Goal: Task Accomplishment & Management: Complete application form

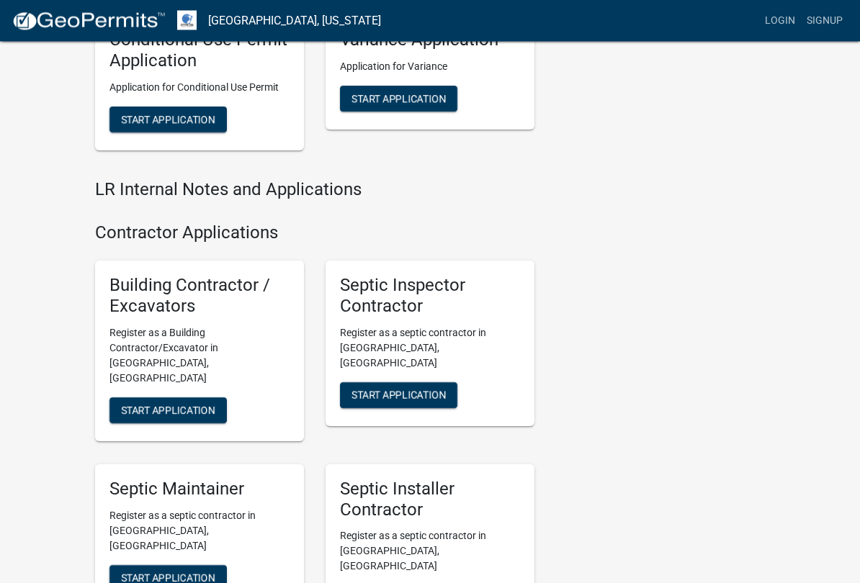
scroll to position [1842, 0]
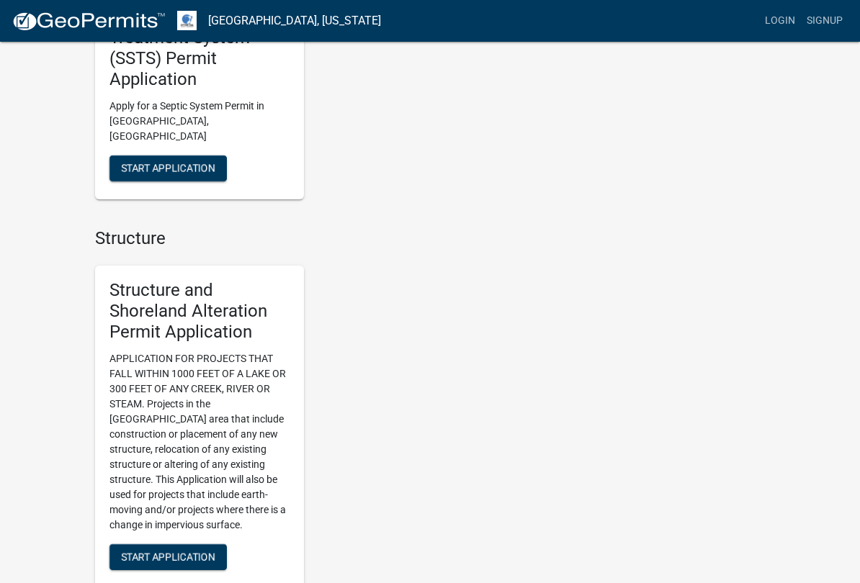
click at [33, 418] on div "Seasonal Registrations & Applications Dock & Lift Registry [GEOGRAPHIC_DATA] an…" at bounding box center [430, 497] width 860 height 2783
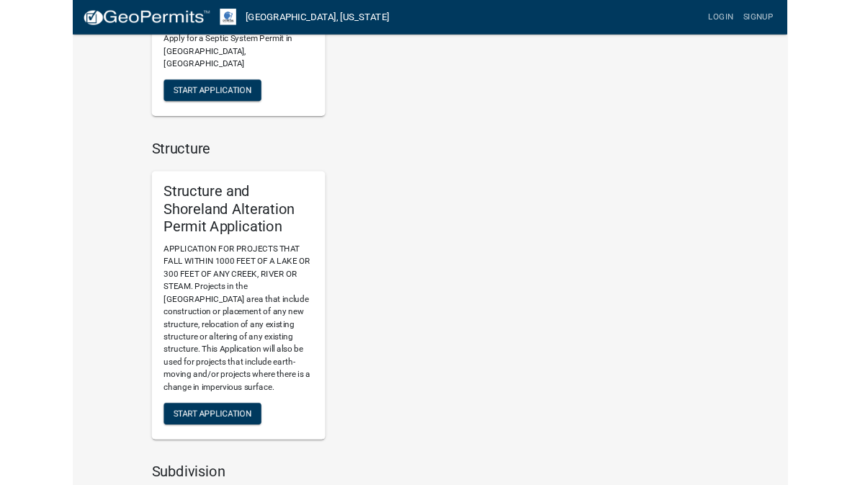
scroll to position [953, 0]
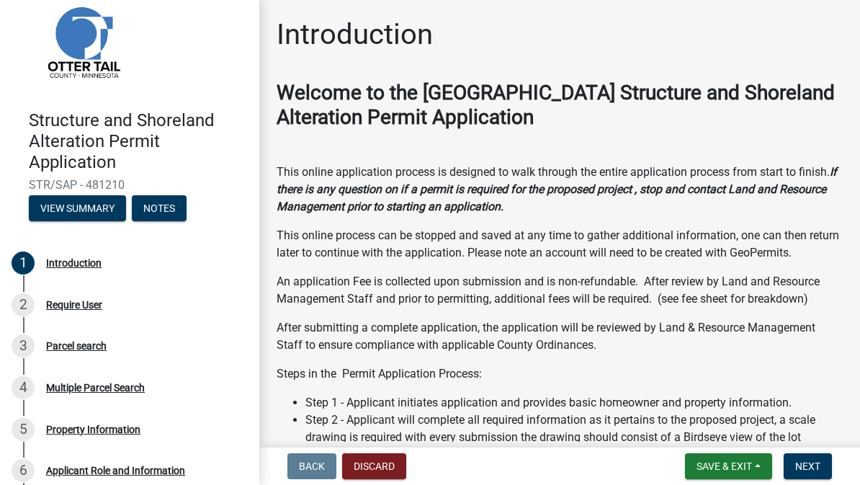
click at [259, 297] on div "Introduction Welcome to the Otter Tail County Structure and Shoreland Alteratio…" at bounding box center [559, 469] width 600 height 904
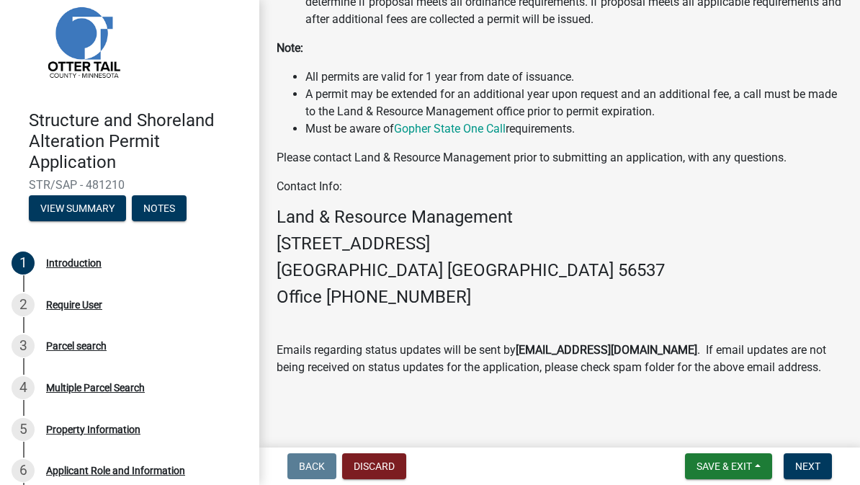
scroll to position [521, 0]
click at [825, 462] on button "Next" at bounding box center [807, 466] width 48 height 26
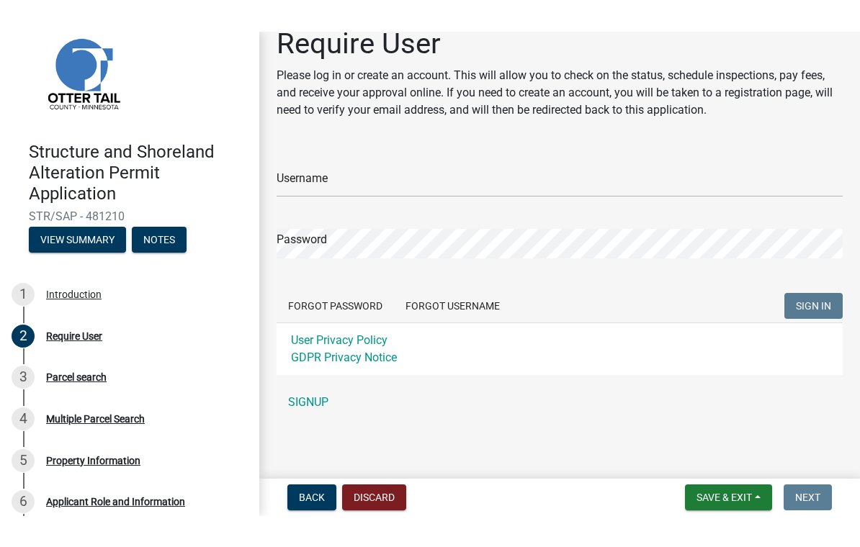
scroll to position [22, 0]
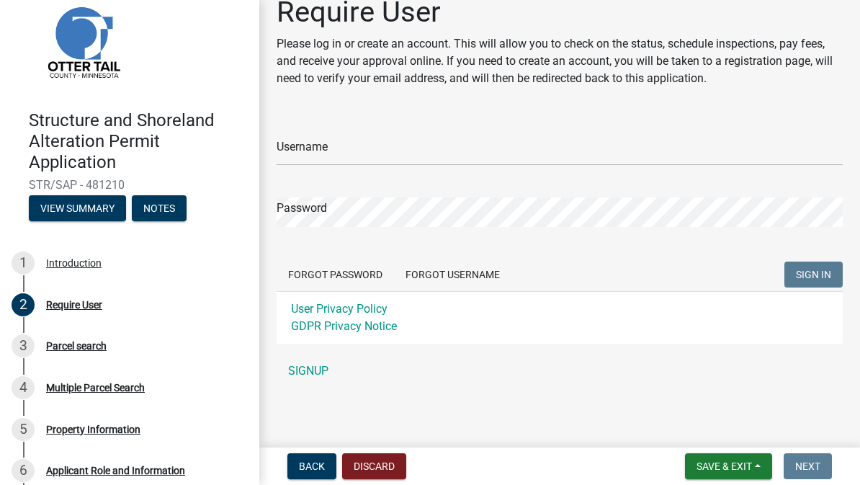
click at [313, 372] on link "SIGNUP" at bounding box center [559, 370] width 566 height 29
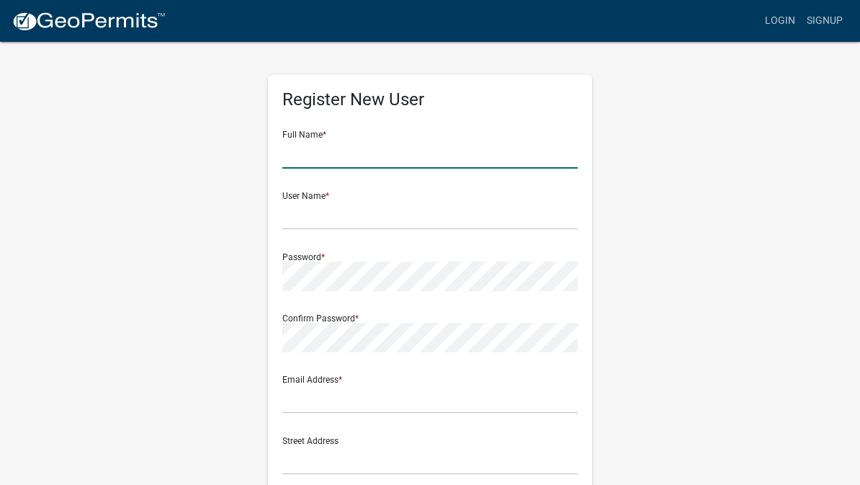
click at [390, 157] on input "text" at bounding box center [429, 154] width 295 height 30
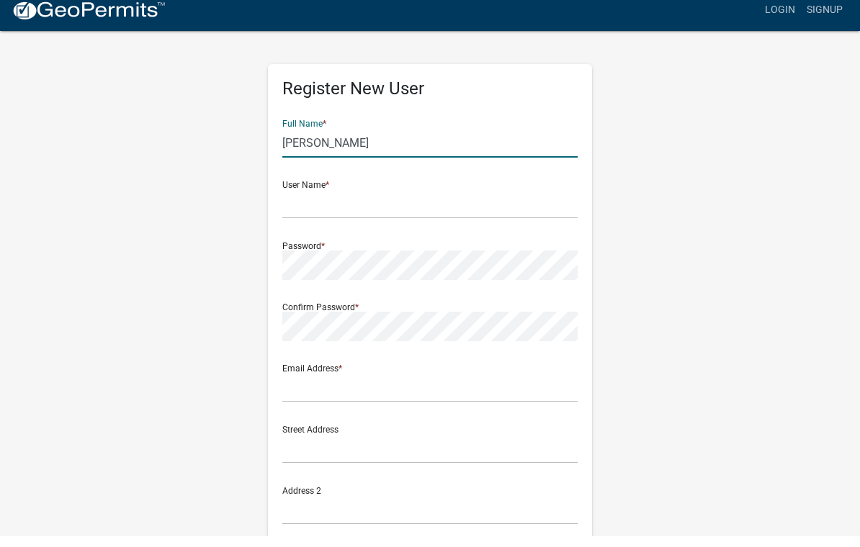
type input "[PERSON_NAME]"
click at [472, 200] on input "text" at bounding box center [429, 215] width 295 height 30
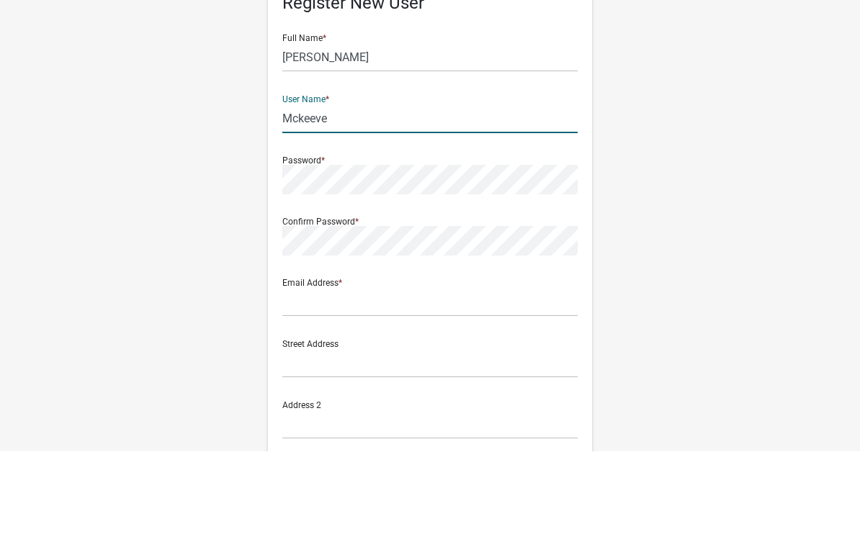
click at [434, 241] on div "Password *" at bounding box center [429, 266] width 295 height 50
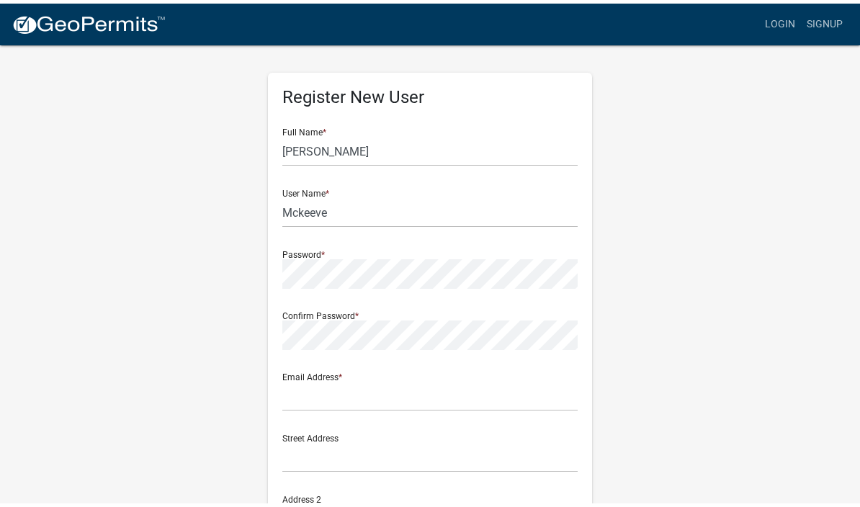
scroll to position [12, 0]
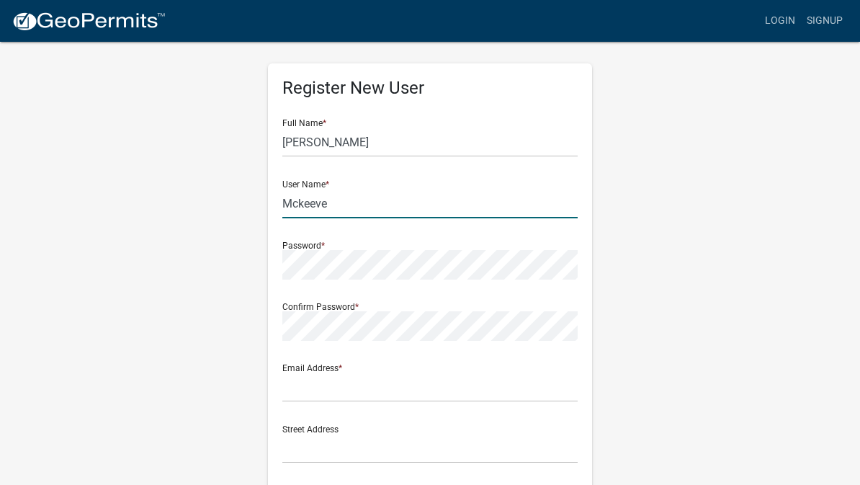
click at [351, 204] on input "Mckeeve" at bounding box center [429, 204] width 295 height 30
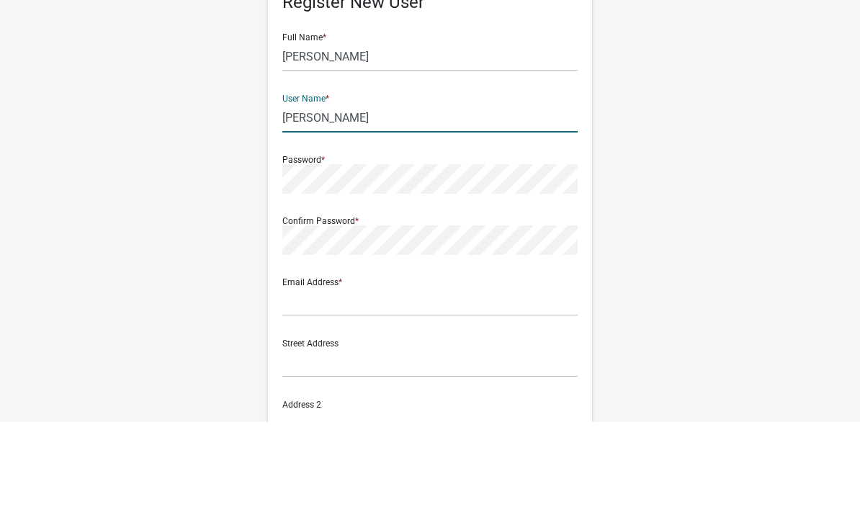
type input "Mckeever"
click at [446, 230] on div "Password *" at bounding box center [429, 255] width 295 height 50
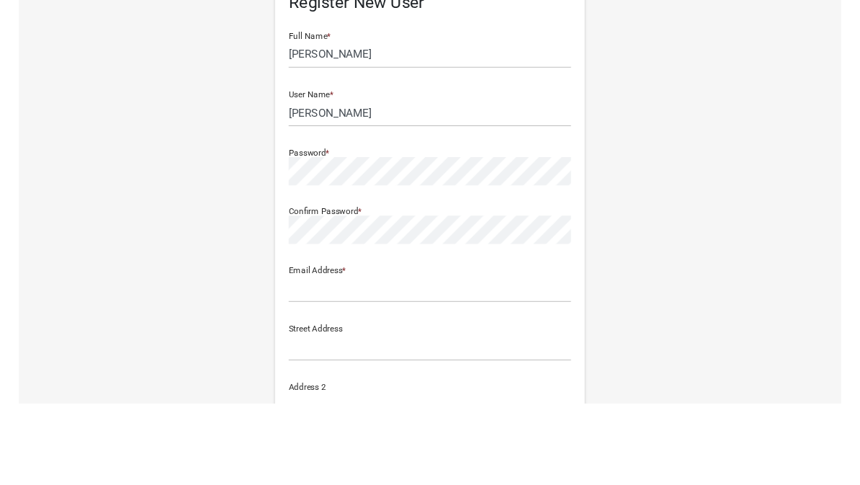
scroll to position [97, 0]
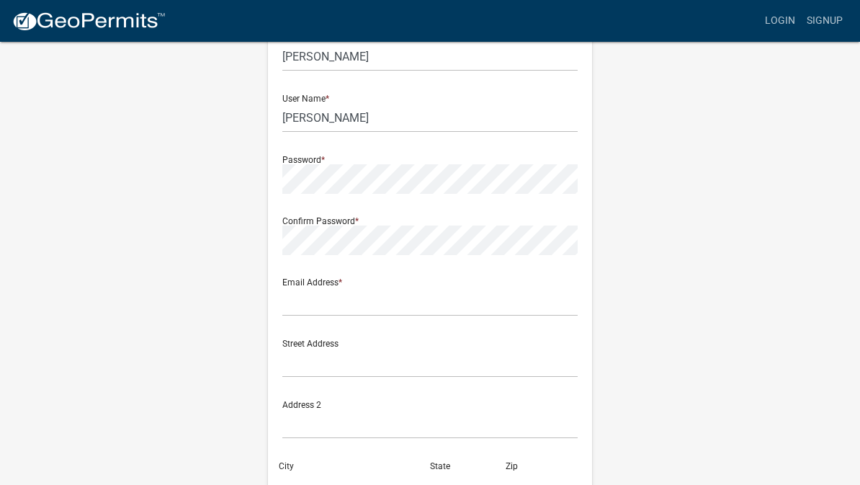
click at [410, 156] on div "Password *" at bounding box center [429, 169] width 295 height 50
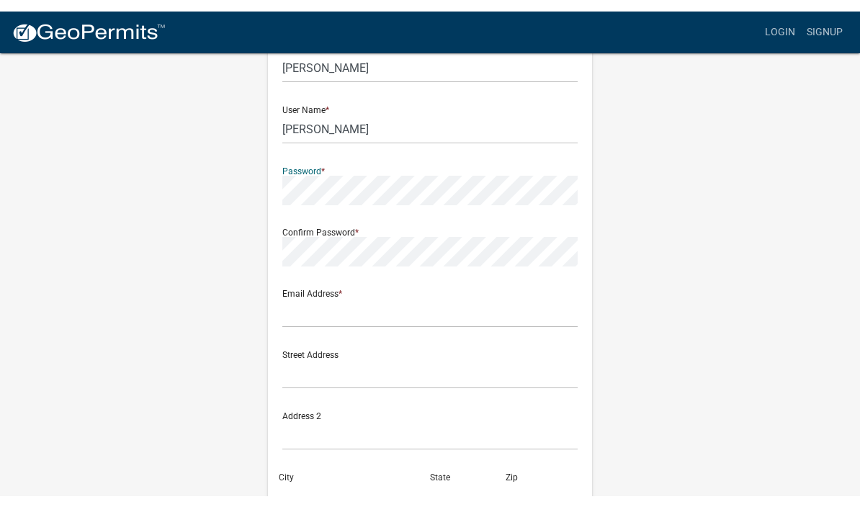
scroll to position [96, 0]
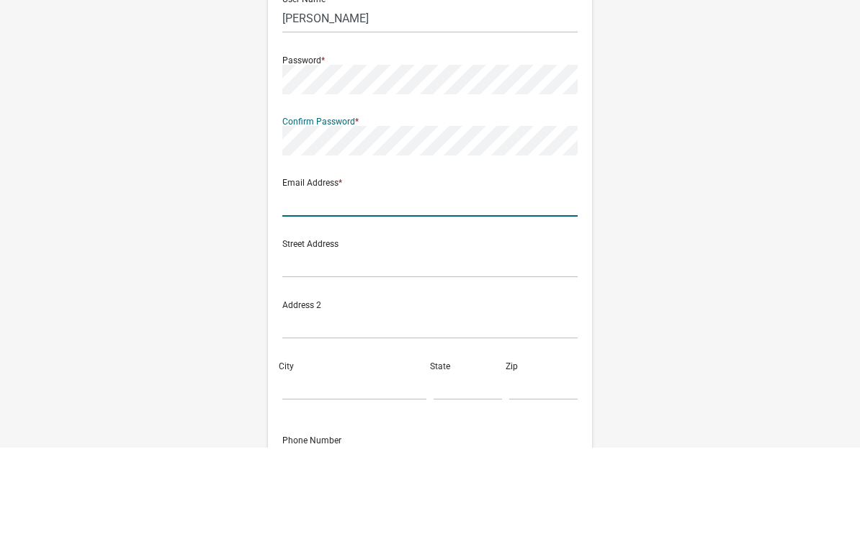
click at [404, 287] on input "text" at bounding box center [429, 302] width 295 height 30
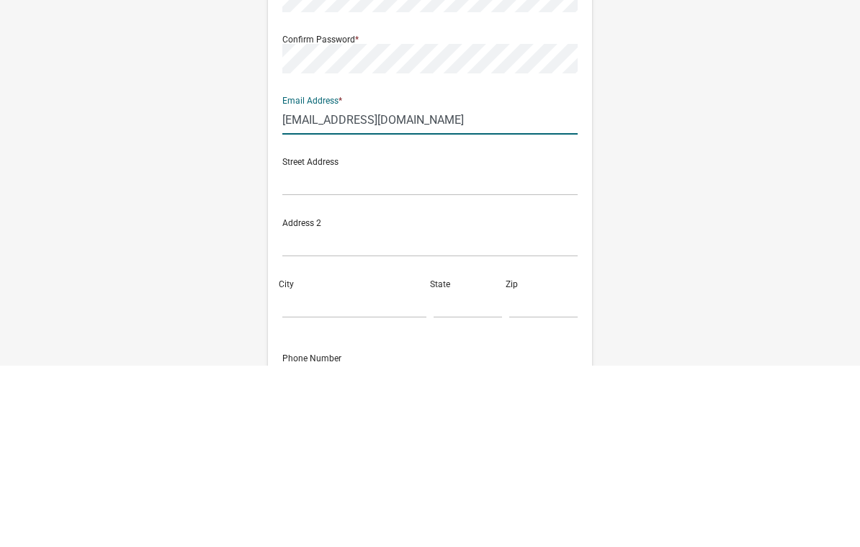
type input "jamesmckeever1956@gmail.com"
click at [464, 348] on input "text" at bounding box center [429, 363] width 295 height 30
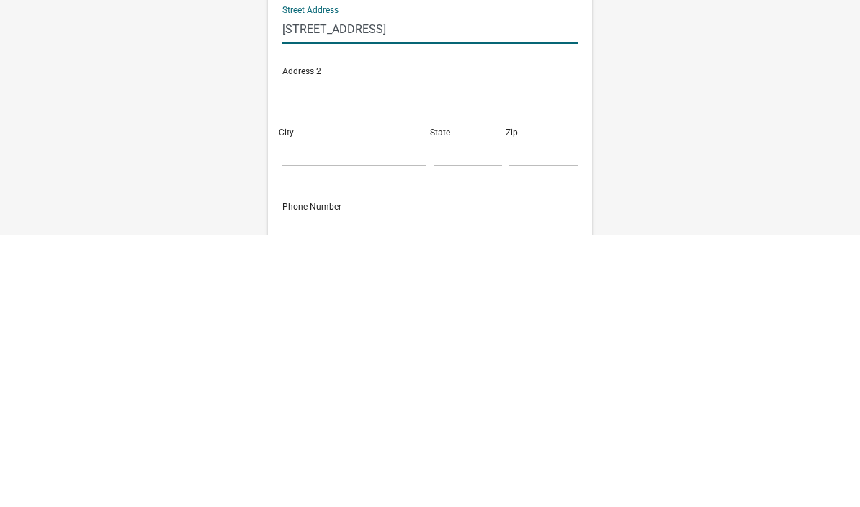
scroll to position [158, 0]
type input "36651 county hwy 3"
click at [335, 409] on input "City" at bounding box center [354, 424] width 144 height 30
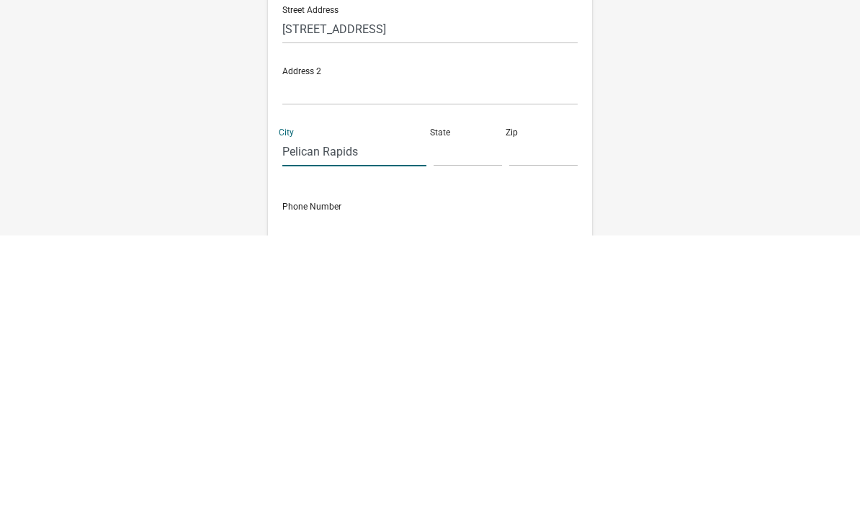
type input "Pelican Rapids"
click at [467, 409] on input "text" at bounding box center [467, 424] width 68 height 30
type input "MN"
click at [556, 409] on input "text" at bounding box center [543, 424] width 68 height 30
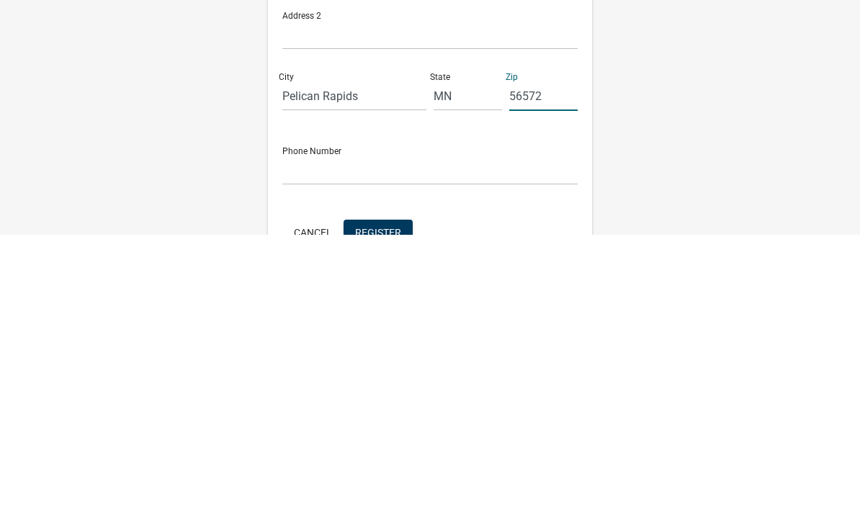
scroll to position [215, 0]
type input "56572"
click at [397, 427] on input "text" at bounding box center [429, 442] width 295 height 30
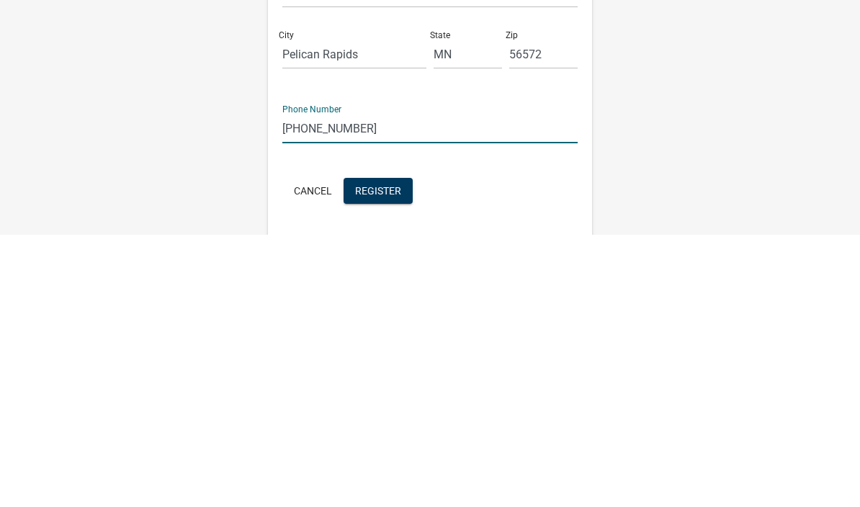
scroll to position [282, 0]
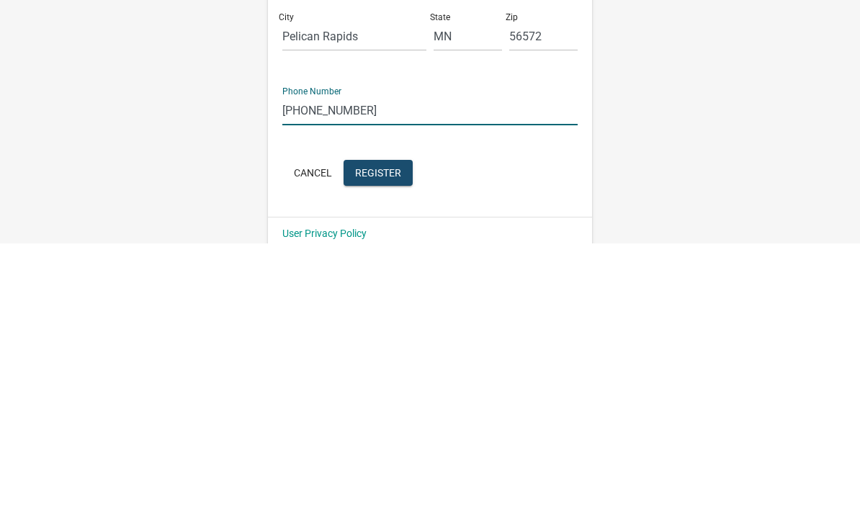
type input "218-731-1682"
click at [397, 430] on span "Register" at bounding box center [378, 436] width 46 height 12
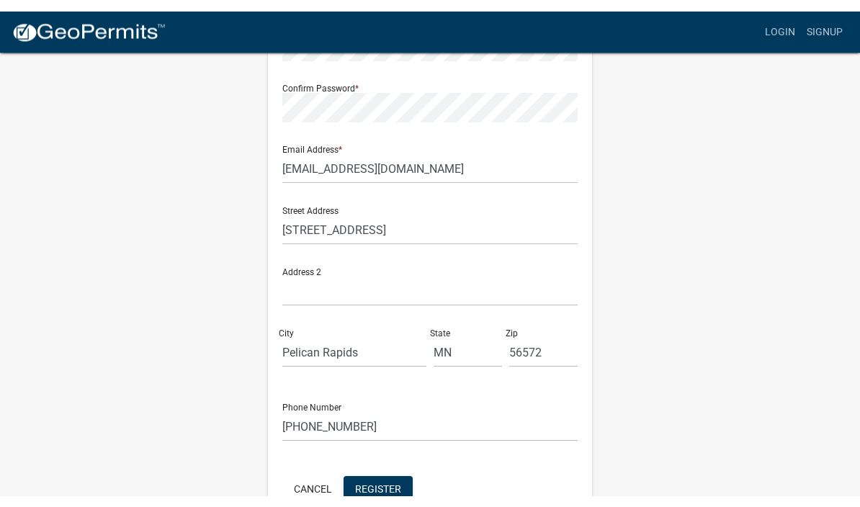
scroll to position [0, 0]
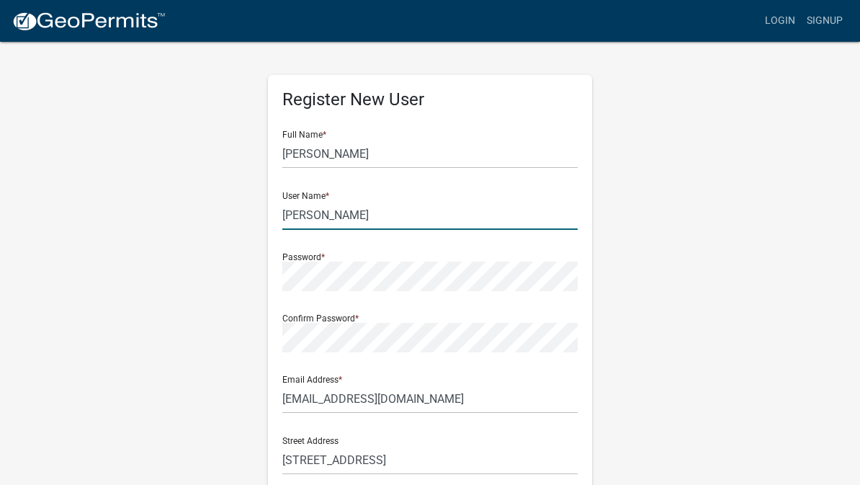
click at [352, 214] on input "Mckeever" at bounding box center [429, 215] width 295 height 30
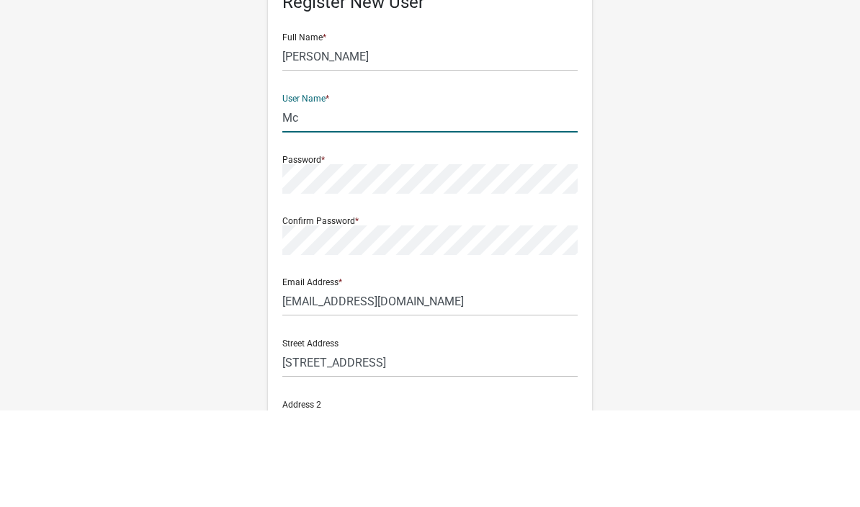
type input "M"
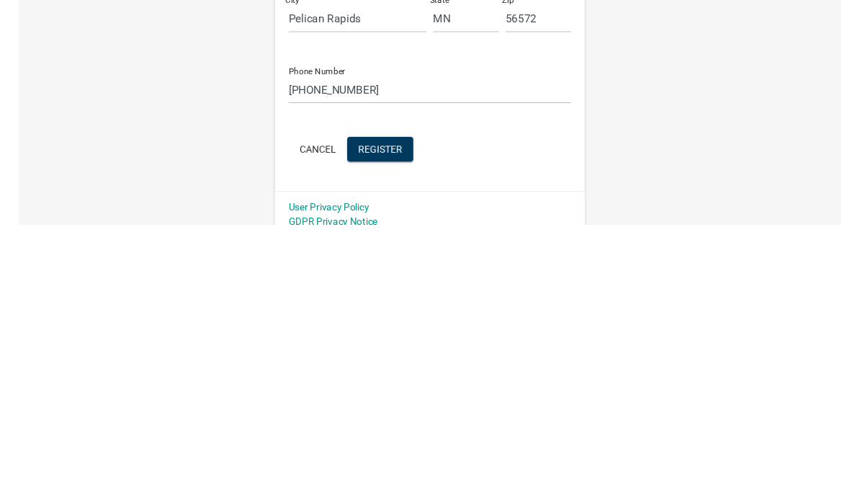
scroll to position [303, 0]
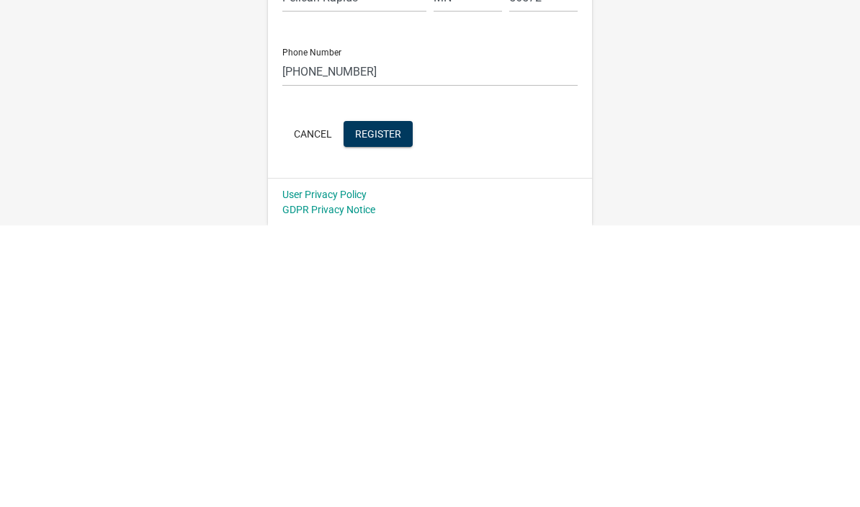
click at [397, 402] on button "Register" at bounding box center [377, 415] width 69 height 26
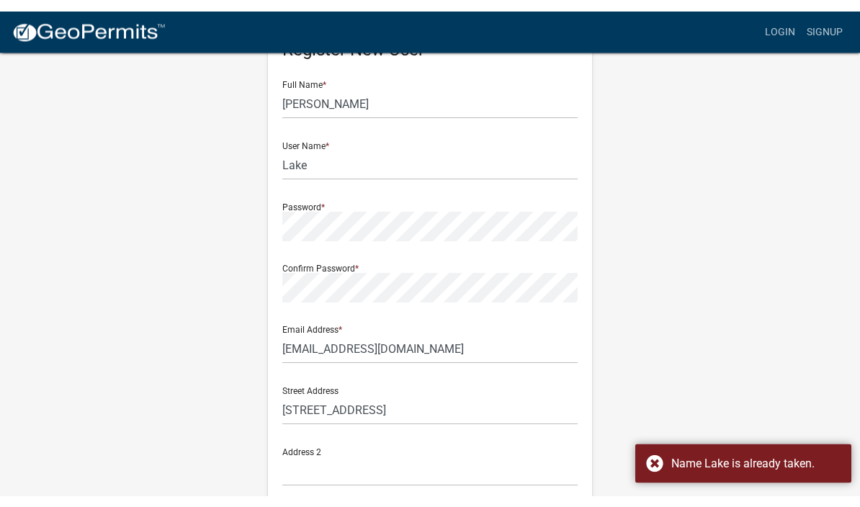
scroll to position [0, 0]
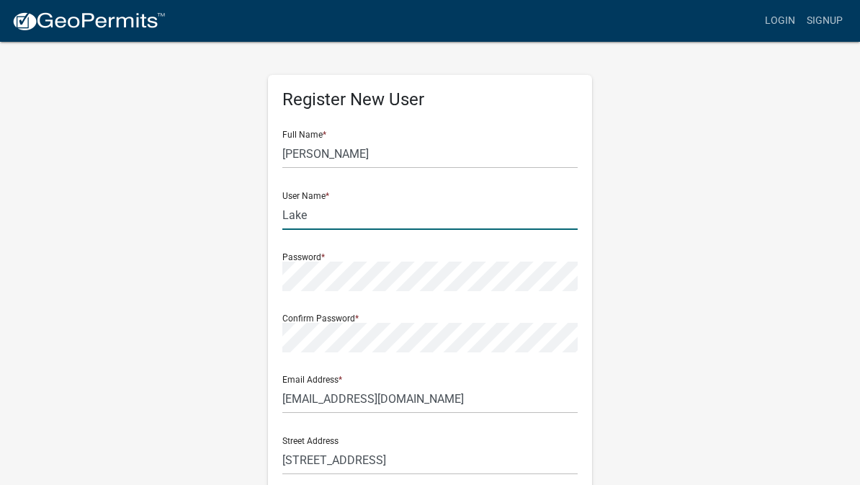
click at [374, 200] on input "Lake" at bounding box center [429, 215] width 295 height 30
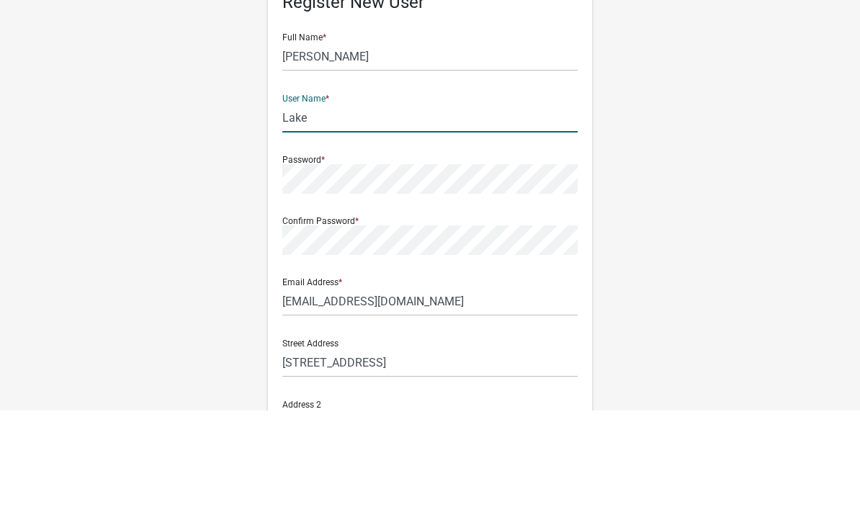
click at [354, 200] on input "Lake" at bounding box center [429, 215] width 295 height 30
click at [364, 200] on input "Lake" at bounding box center [429, 215] width 295 height 30
type input "L"
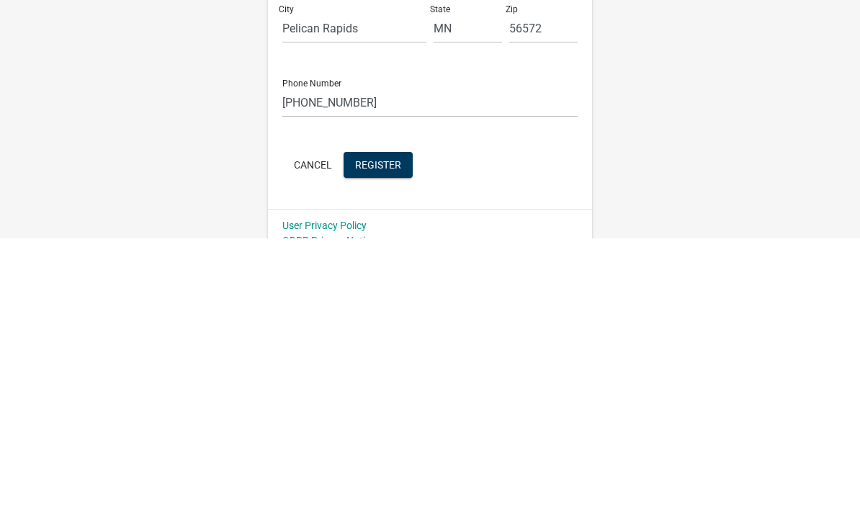
click at [387, 428] on span "Register" at bounding box center [378, 434] width 46 height 12
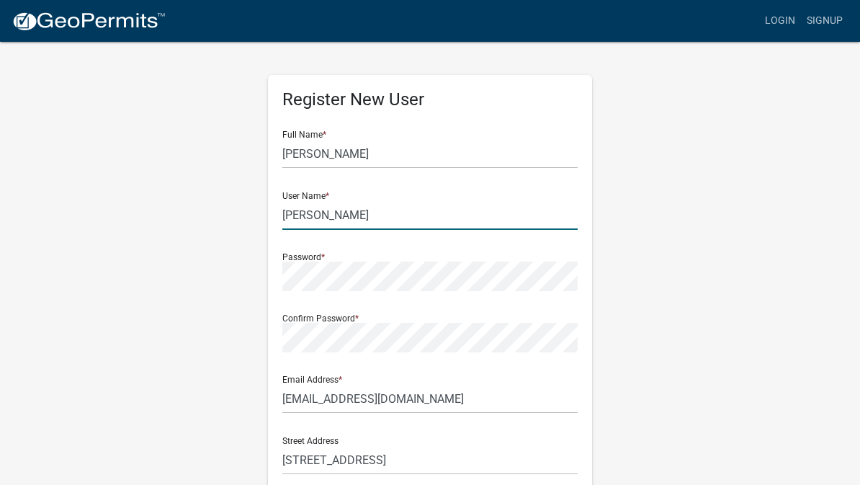
click at [357, 216] on input "[PERSON_NAME]" at bounding box center [429, 215] width 295 height 30
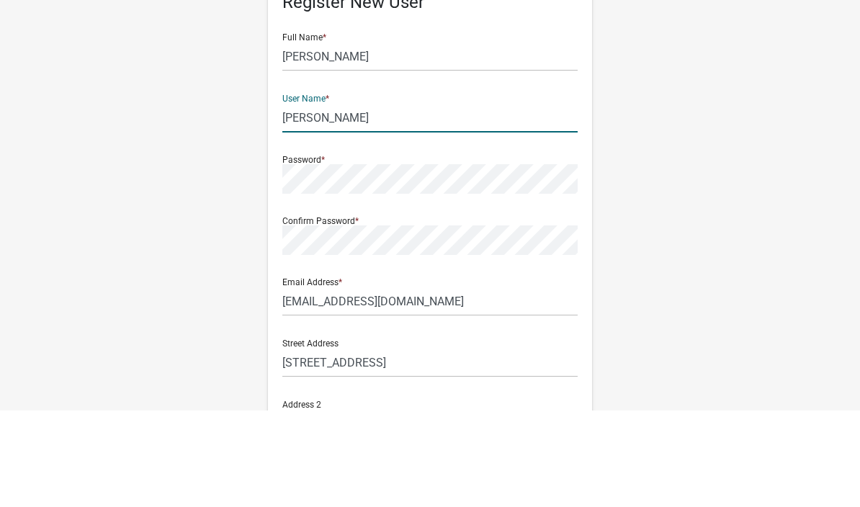
type input "J"
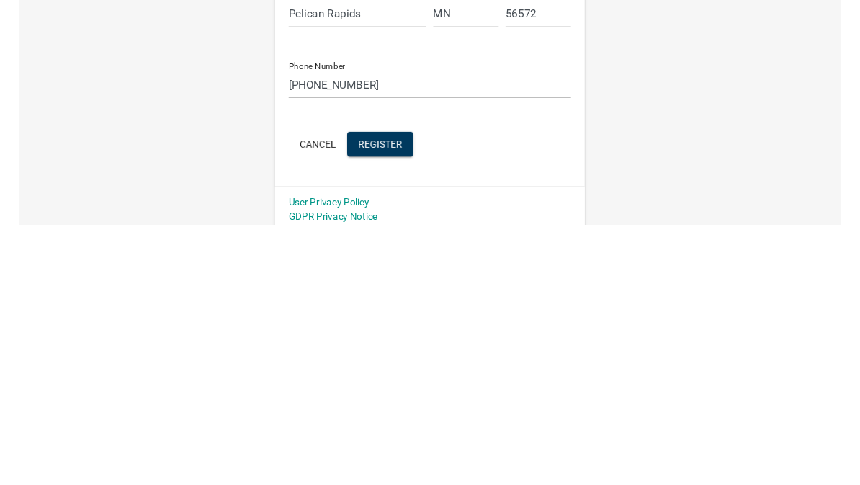
scroll to position [303, 0]
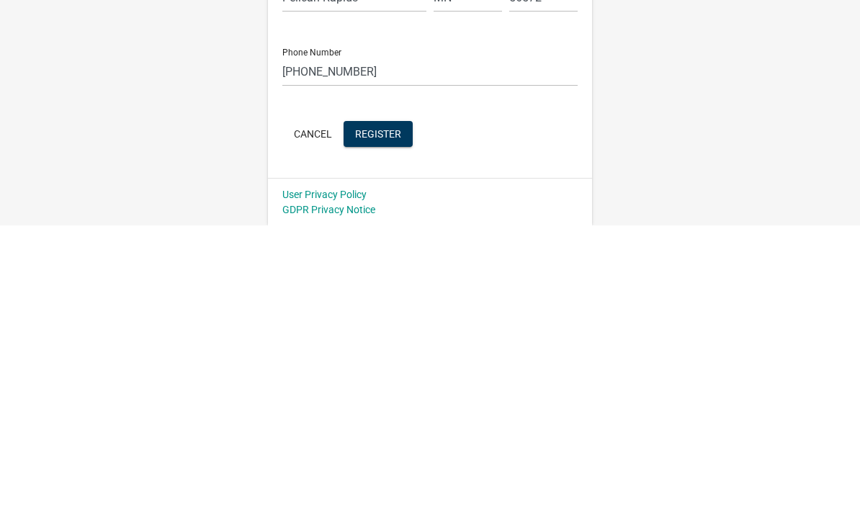
click at [377, 409] on span "Register" at bounding box center [378, 415] width 46 height 12
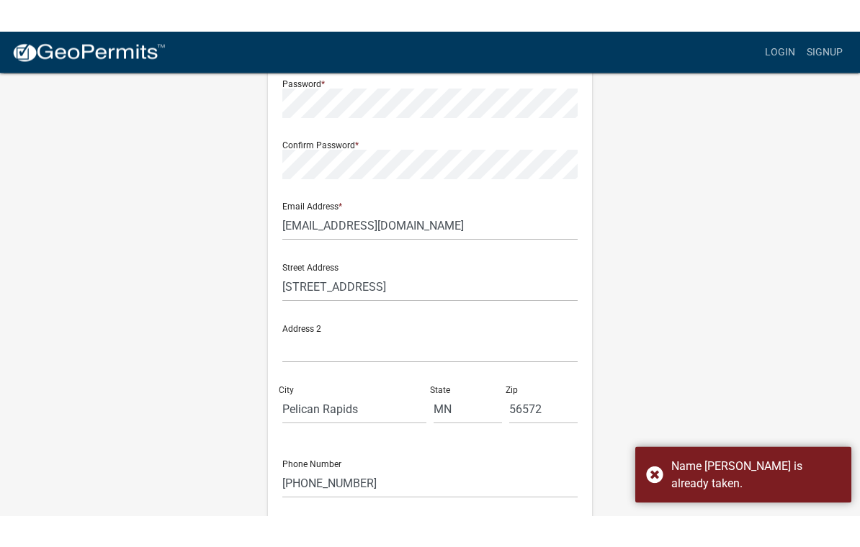
scroll to position [0, 0]
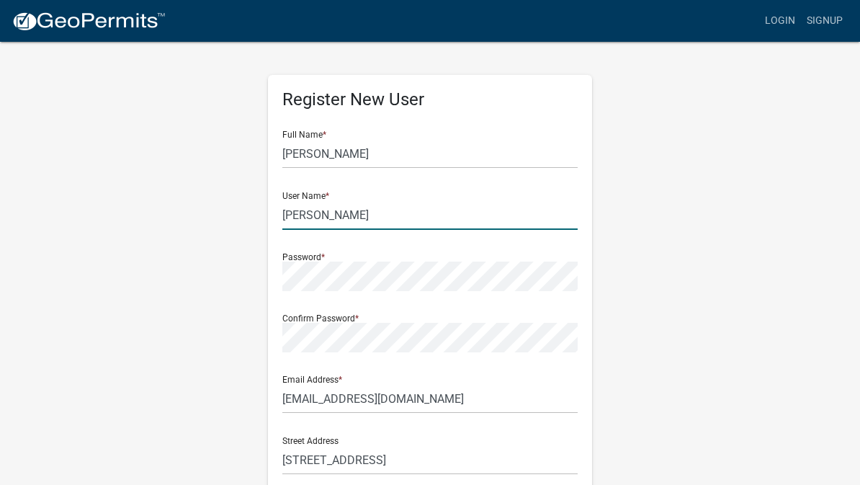
click at [366, 200] on input "Jim" at bounding box center [429, 215] width 295 height 30
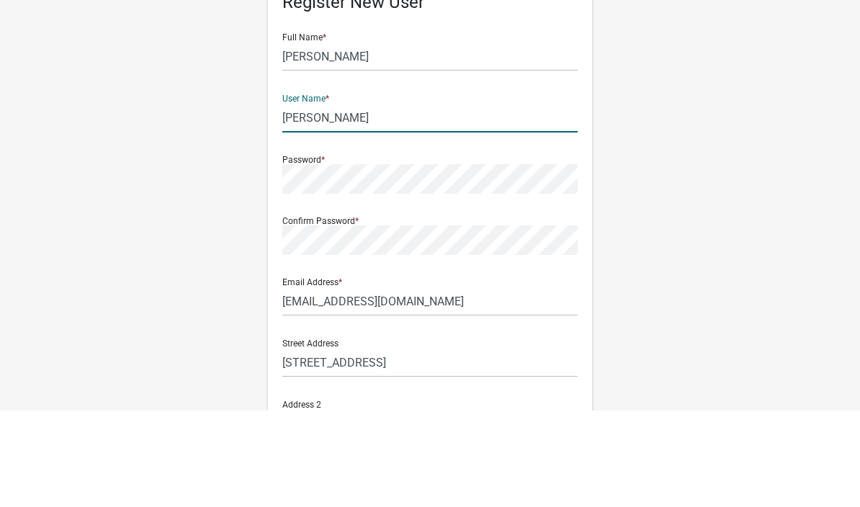
click at [342, 200] on input "Jim" at bounding box center [429, 215] width 295 height 30
type input "J"
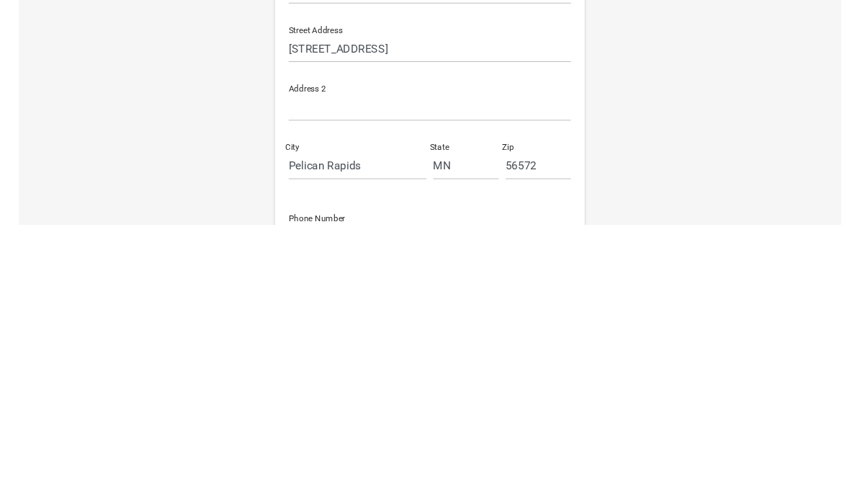
scroll to position [303, 0]
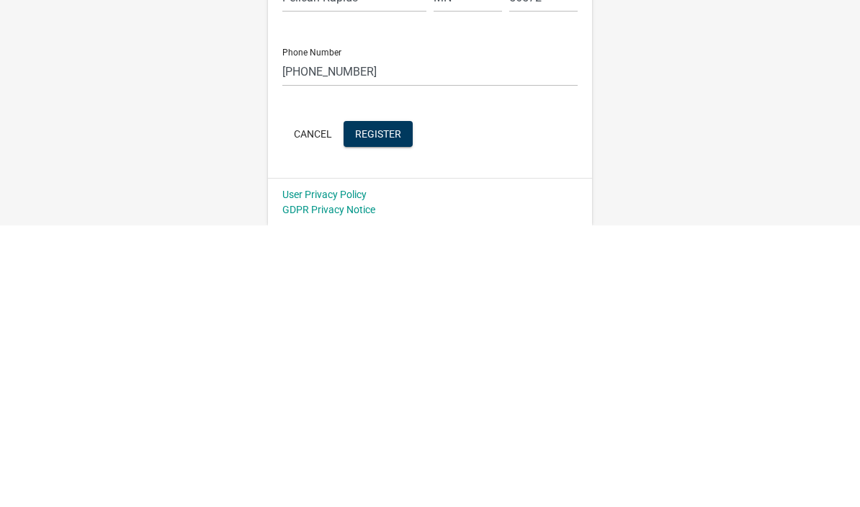
click at [378, 409] on span "Register" at bounding box center [378, 415] width 46 height 12
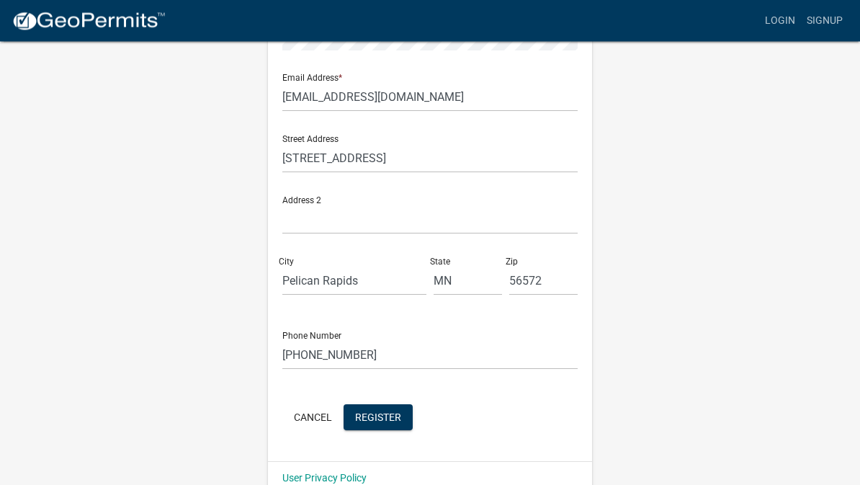
scroll to position [325, 0]
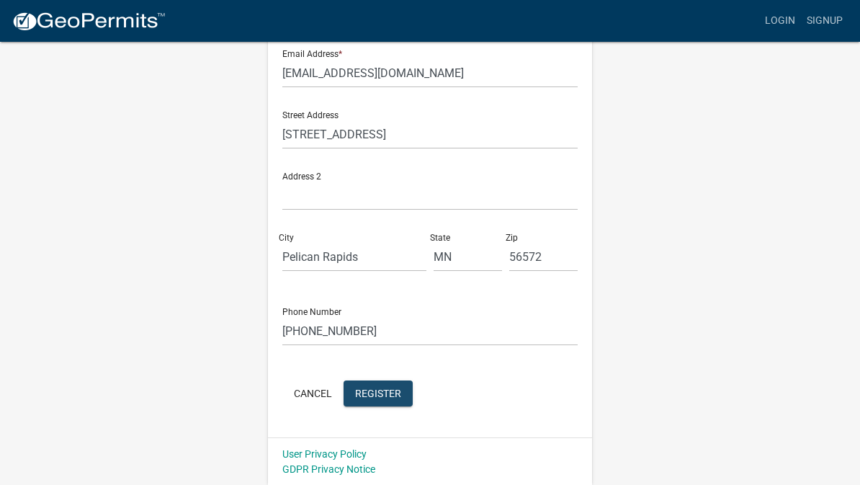
click at [382, 387] on span "Register" at bounding box center [378, 393] width 46 height 12
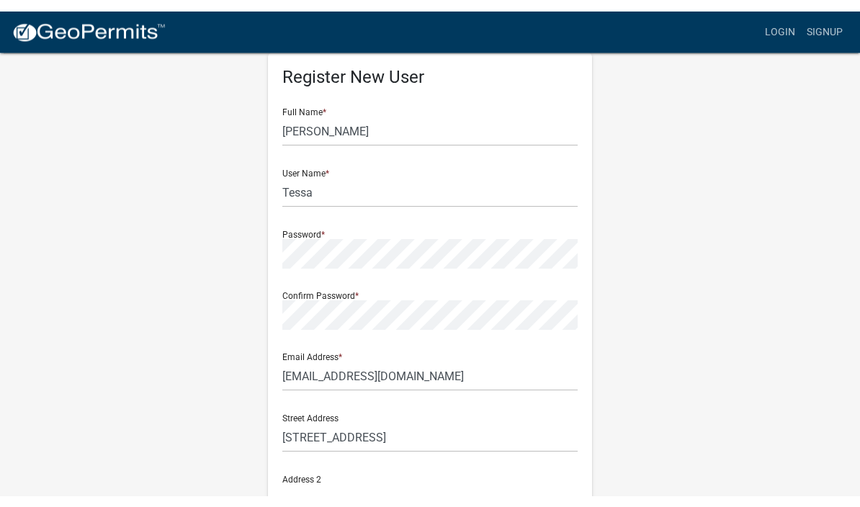
scroll to position [0, 0]
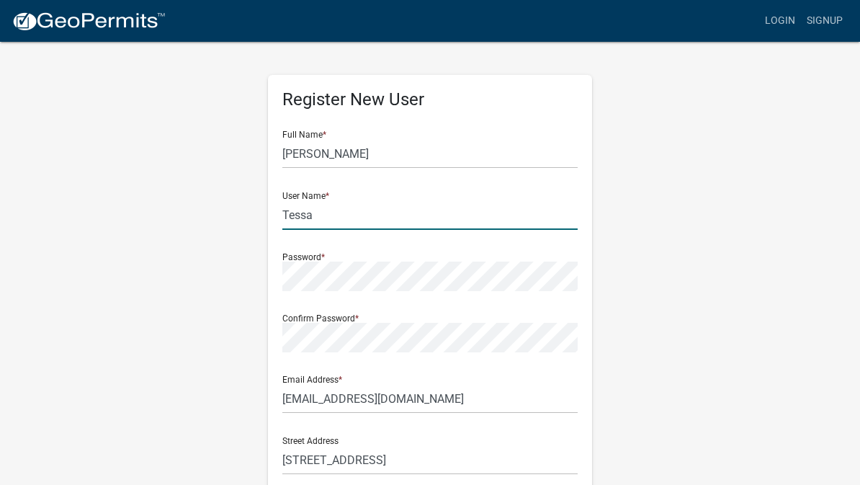
click at [338, 202] on input "Tessa" at bounding box center [429, 215] width 295 height 30
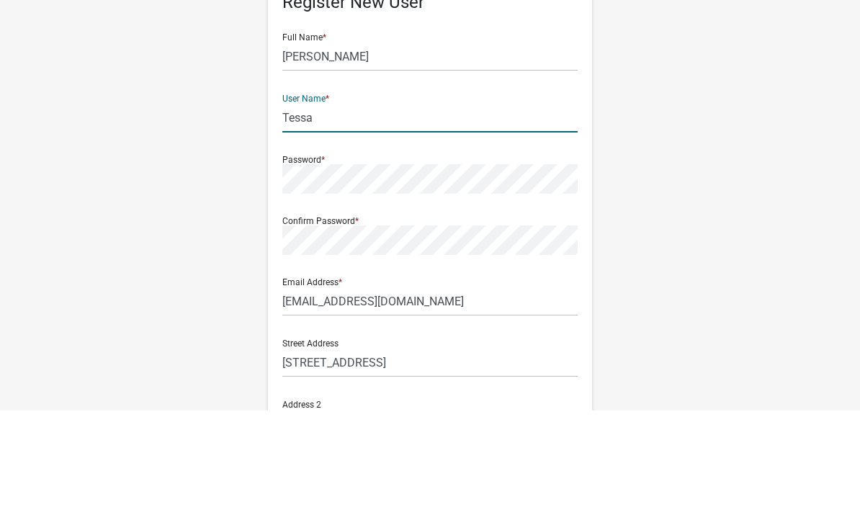
click at [352, 200] on input "Tessa" at bounding box center [429, 215] width 295 height 30
type input "T"
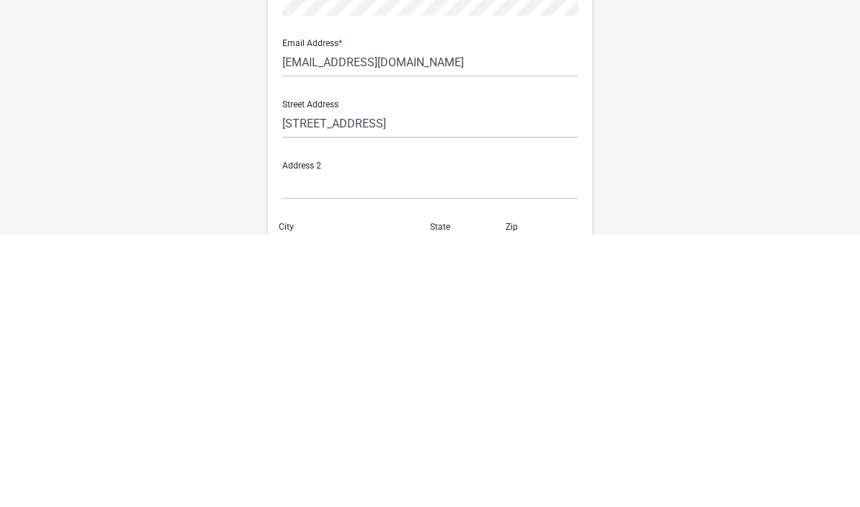
scroll to position [65, 0]
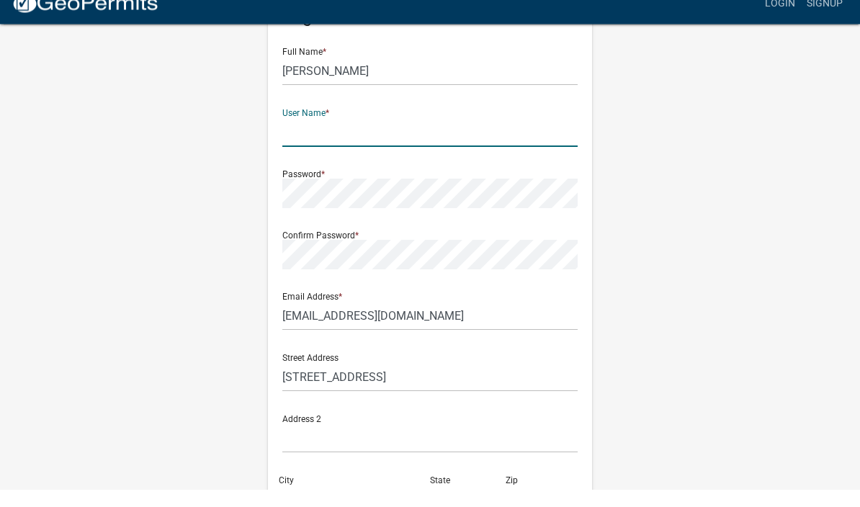
click at [103, 88] on div "Register New User Full Name * James Mckeever User Name * Password * Confirm Pas…" at bounding box center [429, 361] width 691 height 770
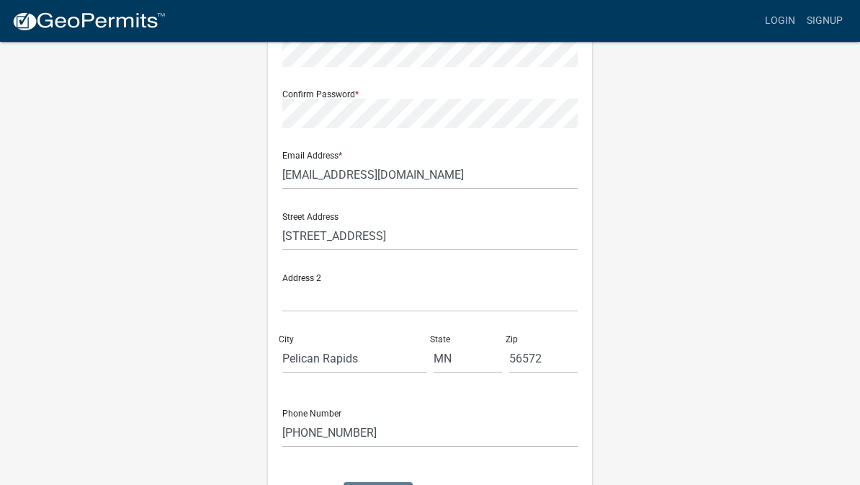
scroll to position [325, 0]
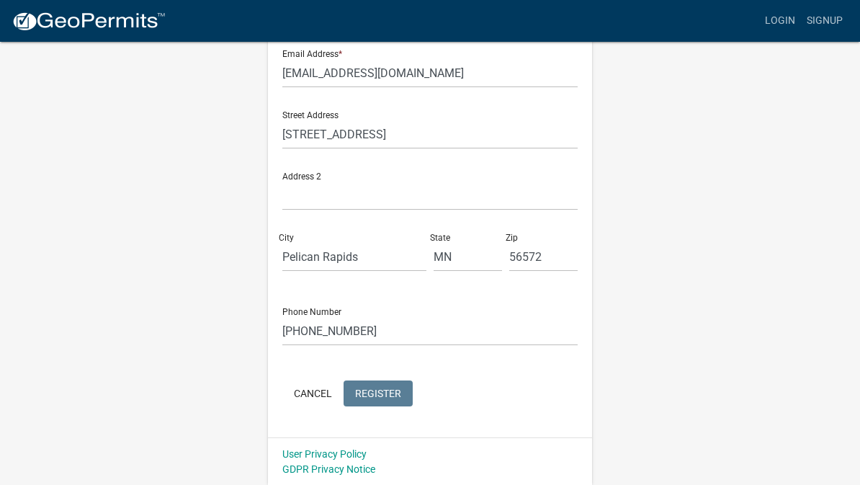
click at [66, 213] on wm-register-view "more_horiz Login Signup Register New User Full Name * James Mckeever User Name …" at bounding box center [430, 80] width 860 height 811
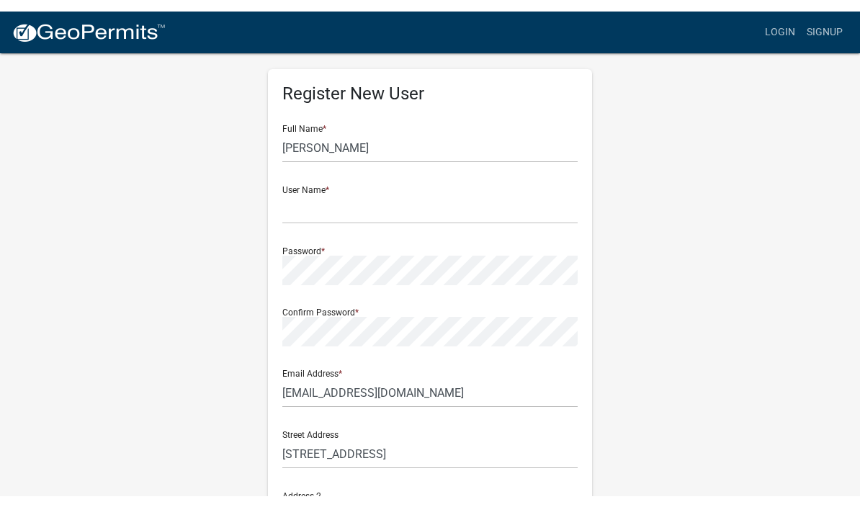
scroll to position [0, 0]
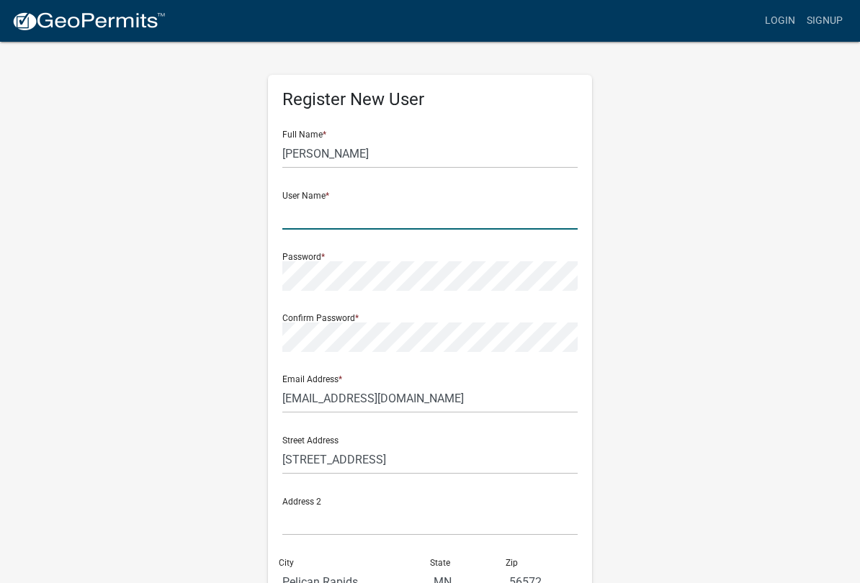
click at [369, 203] on input "text" at bounding box center [429, 215] width 295 height 30
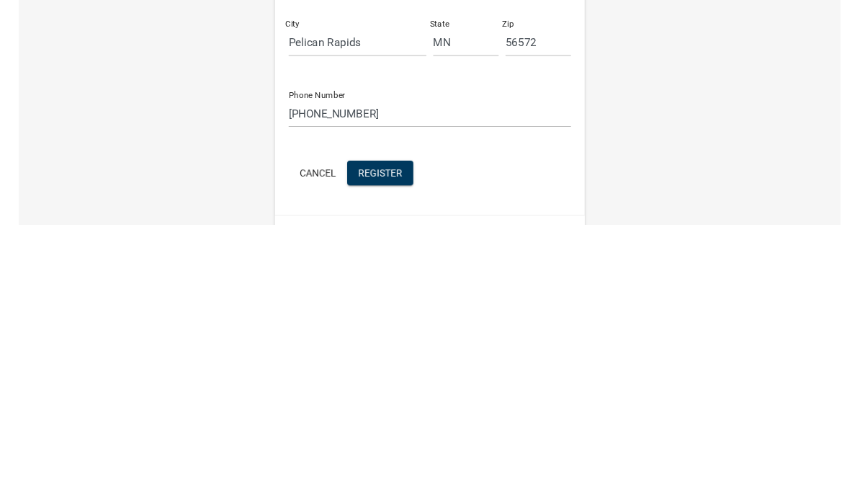
scroll to position [303, 0]
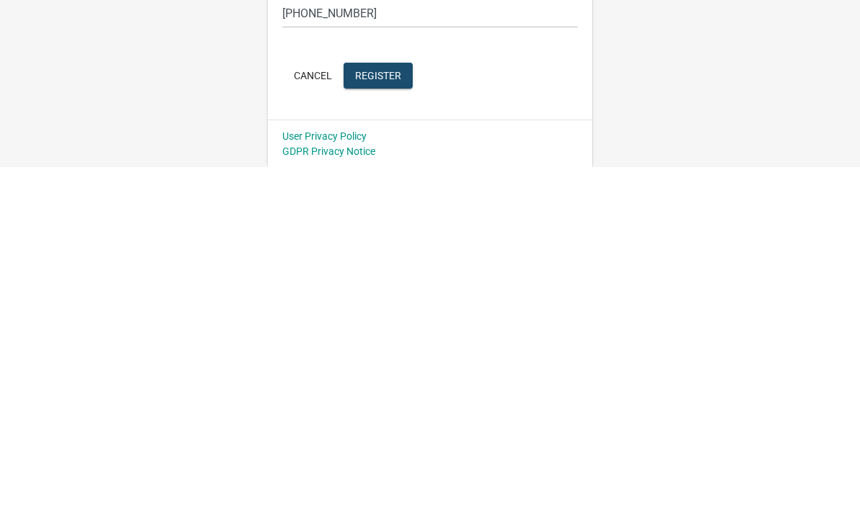
click at [390, 409] on span "Register" at bounding box center [378, 415] width 46 height 12
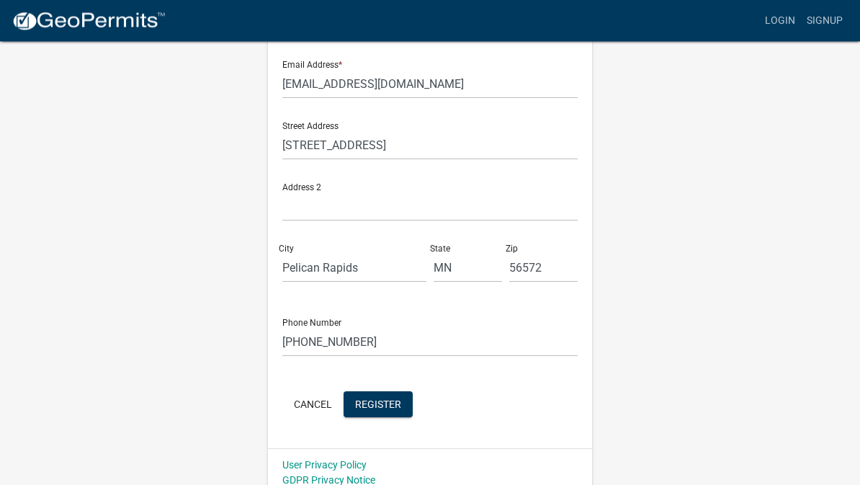
scroll to position [325, 0]
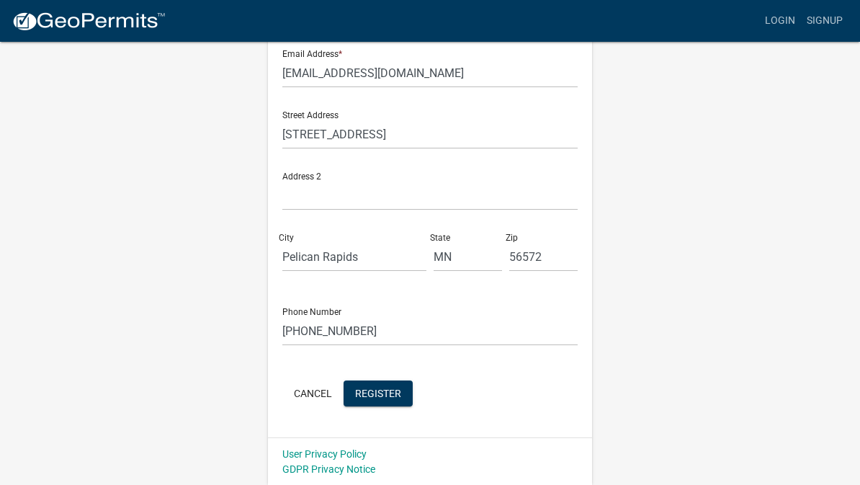
click at [379, 382] on button "Register" at bounding box center [377, 393] width 69 height 26
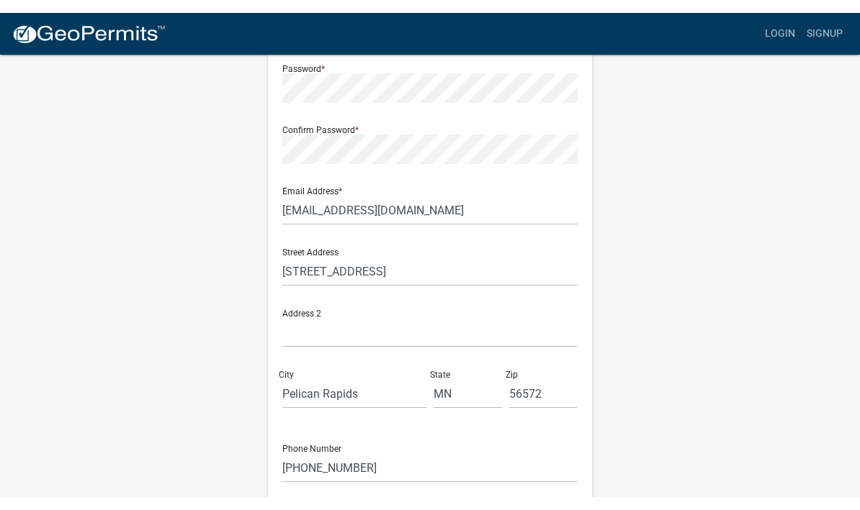
scroll to position [0, 0]
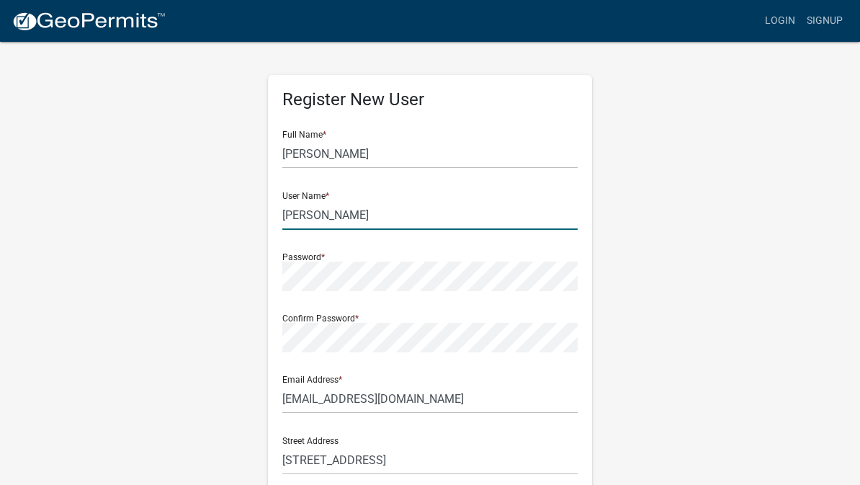
click at [333, 220] on input "Ellie" at bounding box center [429, 215] width 295 height 30
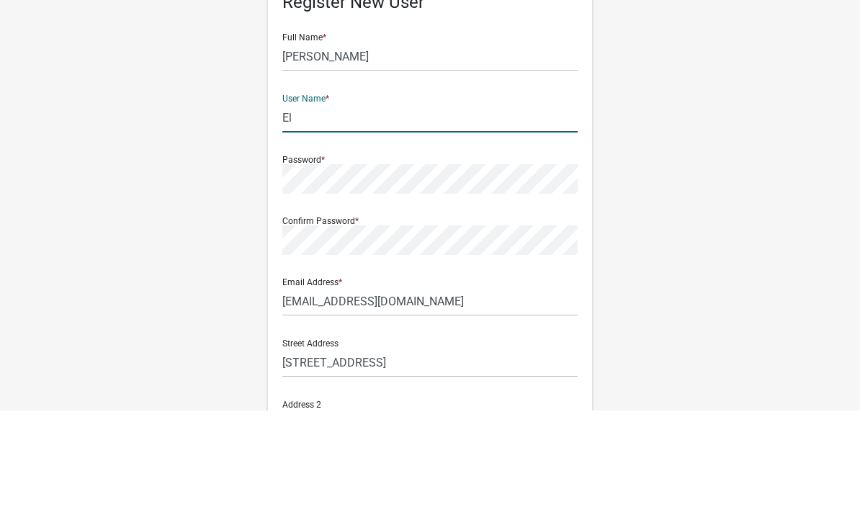
type input "E"
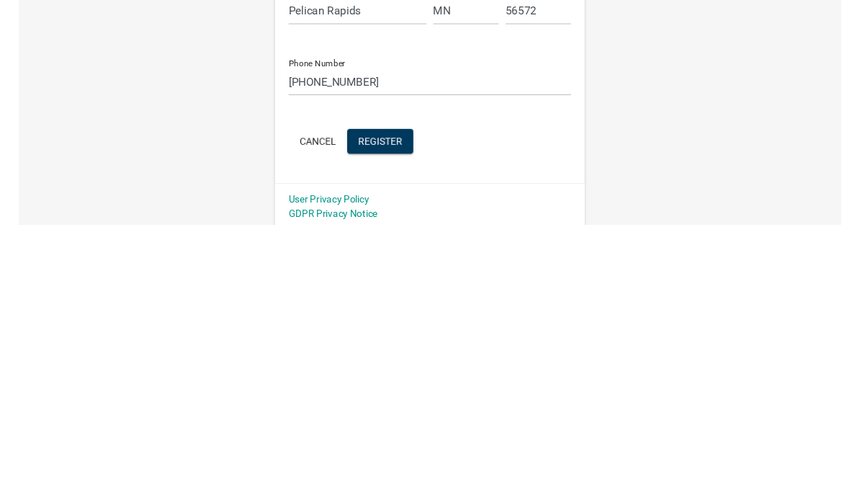
scroll to position [303, 0]
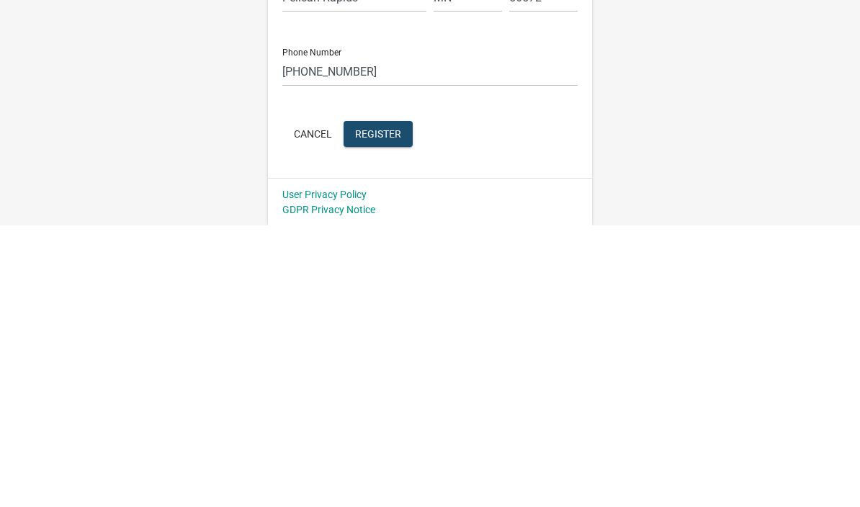
type input "Reveekcm"
click at [390, 409] on span "Register" at bounding box center [378, 415] width 46 height 12
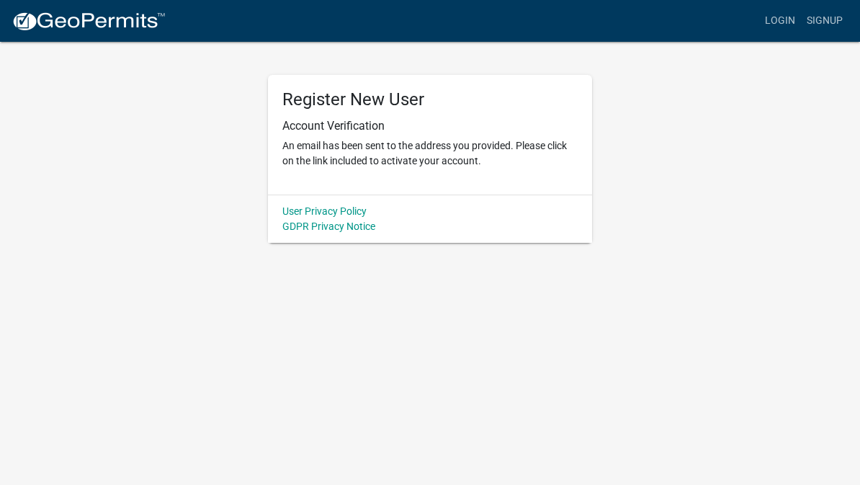
scroll to position [0, 0]
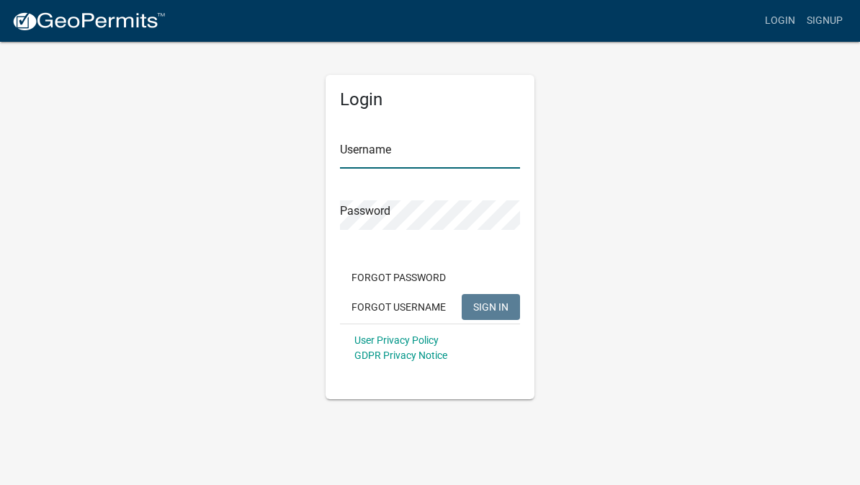
click at [468, 140] on input "Username" at bounding box center [430, 154] width 180 height 30
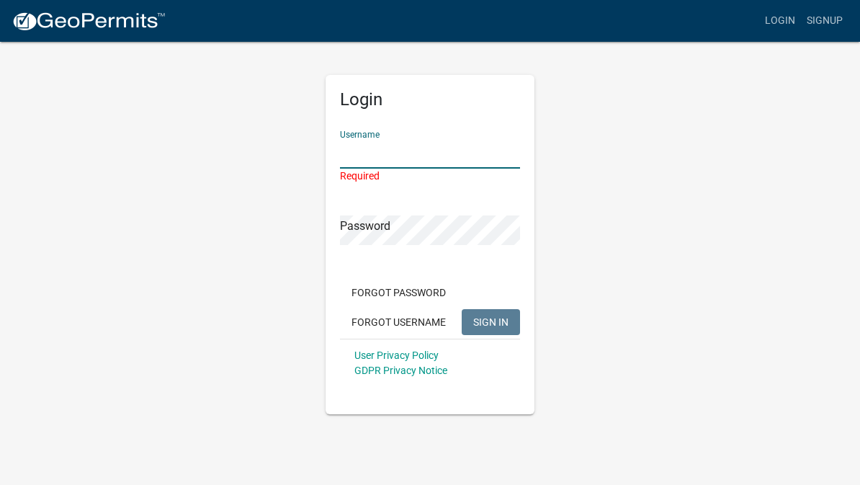
click at [460, 153] on input "Username" at bounding box center [430, 154] width 180 height 30
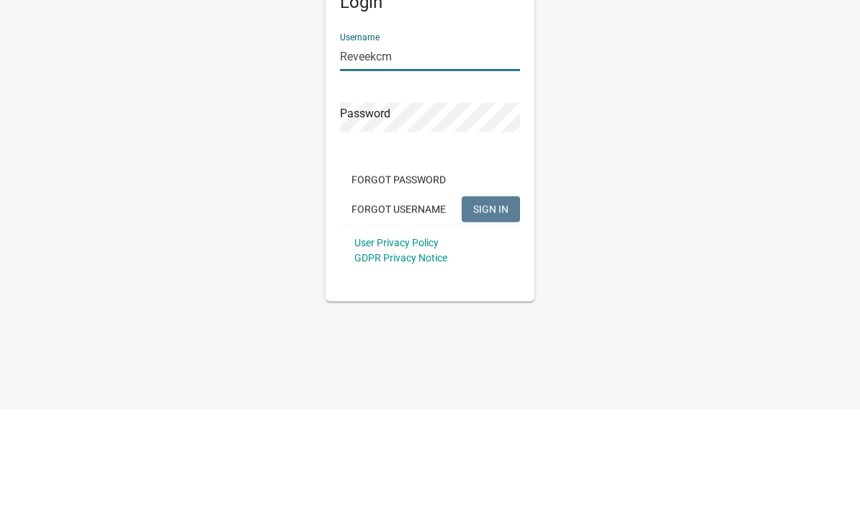
type input "Reveekcm"
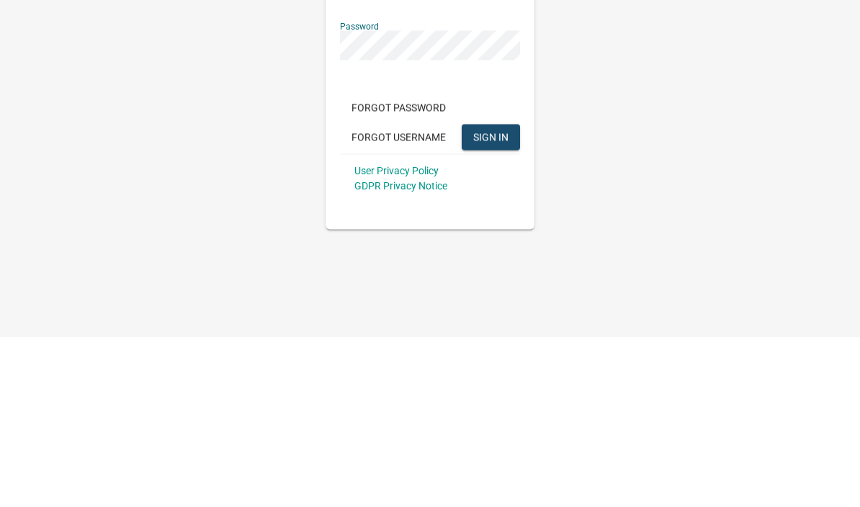
click at [513, 294] on button "SIGN IN" at bounding box center [490, 307] width 58 height 26
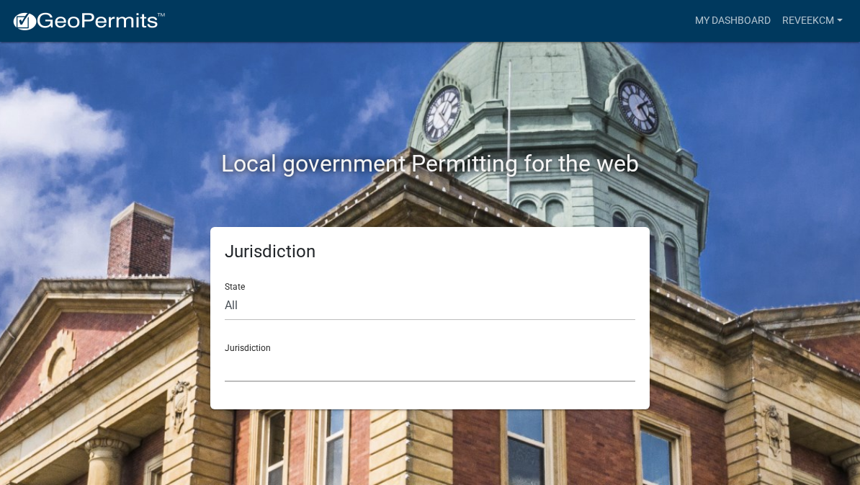
click at [284, 362] on select "[GEOGRAPHIC_DATA], [US_STATE] [GEOGRAPHIC_DATA], [US_STATE][PERSON_NAME][GEOGRA…" at bounding box center [430, 367] width 410 height 30
click at [353, 357] on select "[GEOGRAPHIC_DATA], [US_STATE] [GEOGRAPHIC_DATA], [US_STATE][PERSON_NAME][GEOGRA…" at bounding box center [430, 367] width 410 height 30
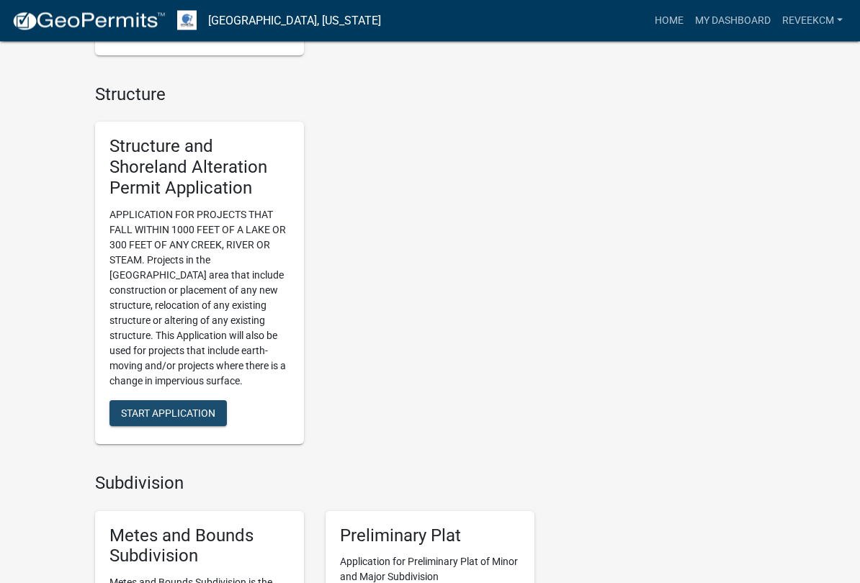
click at [187, 407] on span "Start Application" at bounding box center [168, 413] width 94 height 12
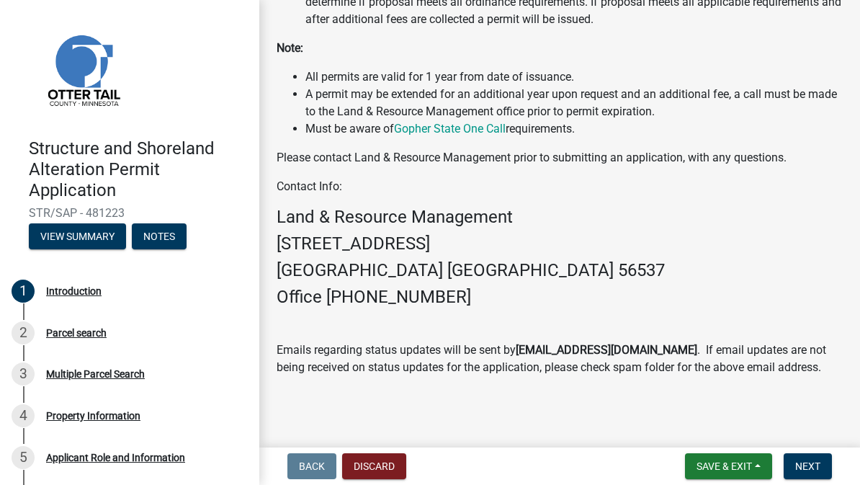
scroll to position [521, 0]
click at [824, 461] on button "Next" at bounding box center [807, 466] width 48 height 26
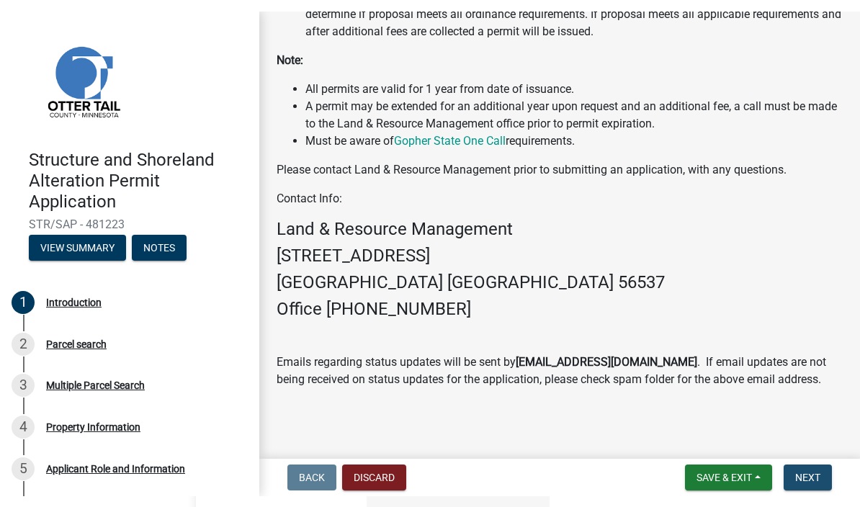
scroll to position [0, 0]
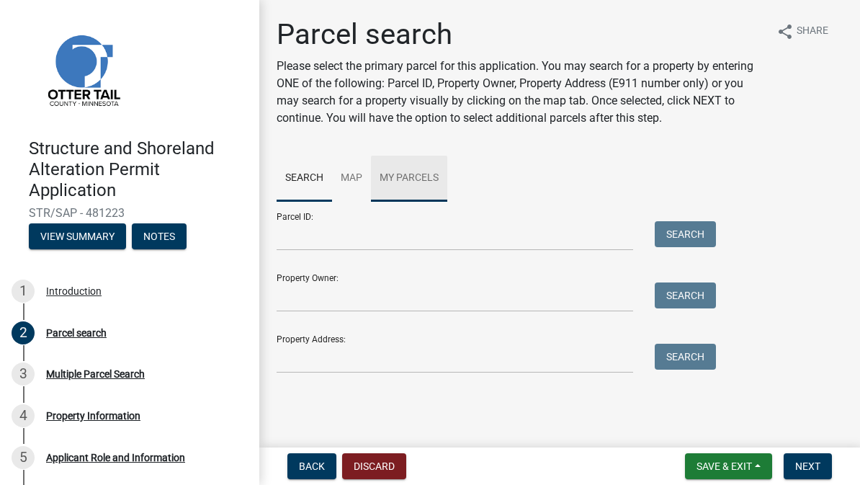
click at [425, 177] on link "My Parcels" at bounding box center [409, 179] width 76 height 46
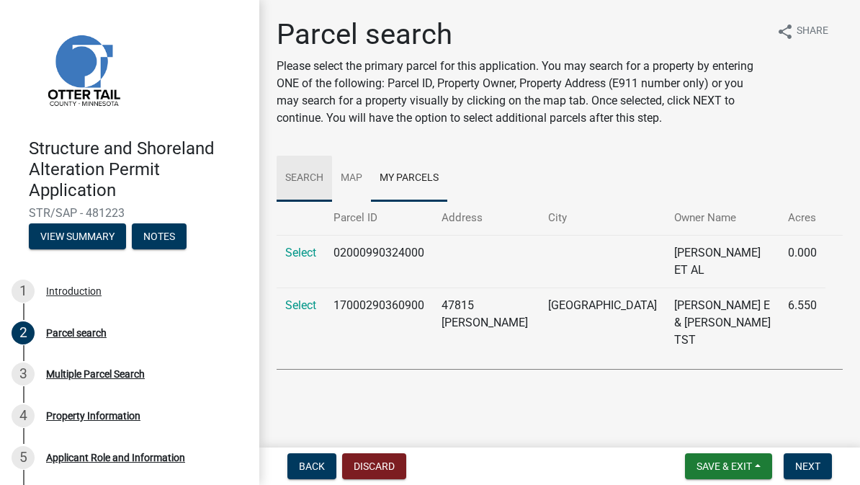
click at [314, 178] on link "Search" at bounding box center [303, 179] width 55 height 46
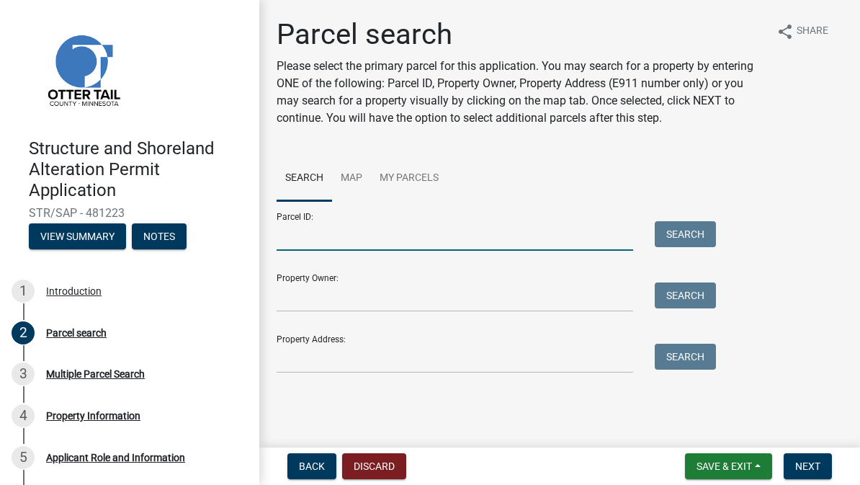
click at [346, 232] on input "Parcel ID:" at bounding box center [454, 236] width 356 height 30
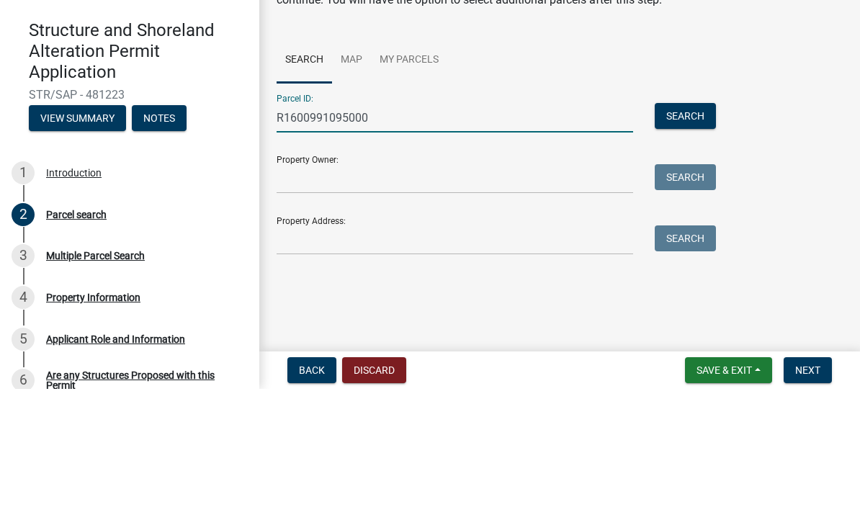
type input "R1600991095000"
click at [501, 282] on input "Property Owner:" at bounding box center [454, 297] width 356 height 30
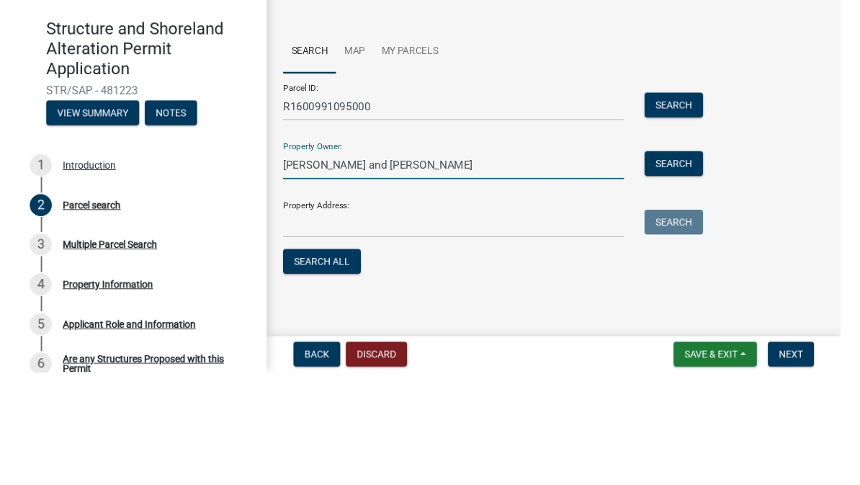
scroll to position [6, 0]
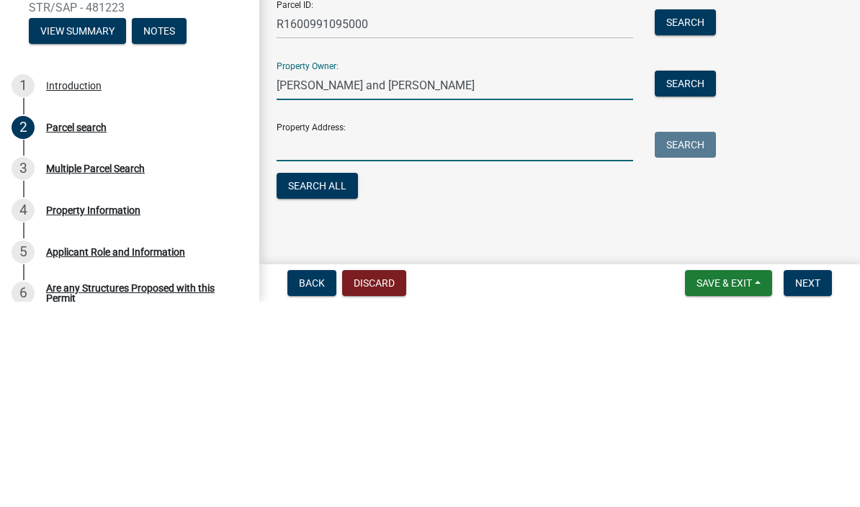
click at [316, 337] on input "Property Address:" at bounding box center [454, 352] width 356 height 30
click at [474, 276] on input "[PERSON_NAME] and [PERSON_NAME]" at bounding box center [454, 291] width 356 height 30
type input "[PERSON_NAME] and [PERSON_NAME]"
click at [387, 337] on input "Property Address:" at bounding box center [454, 352] width 356 height 30
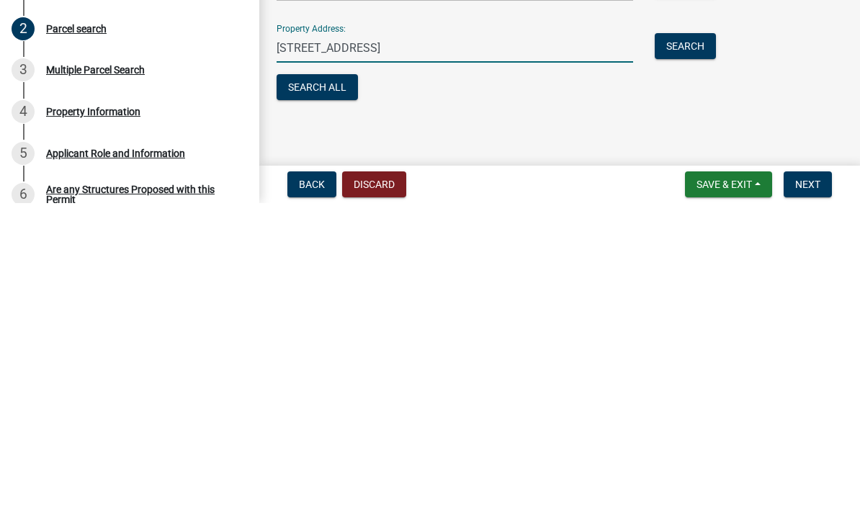
type input "[STREET_ADDRESS]"
click at [844, 104] on div "Parcel search Please select the primary parcel for this application. You may se…" at bounding box center [559, 216] width 587 height 410
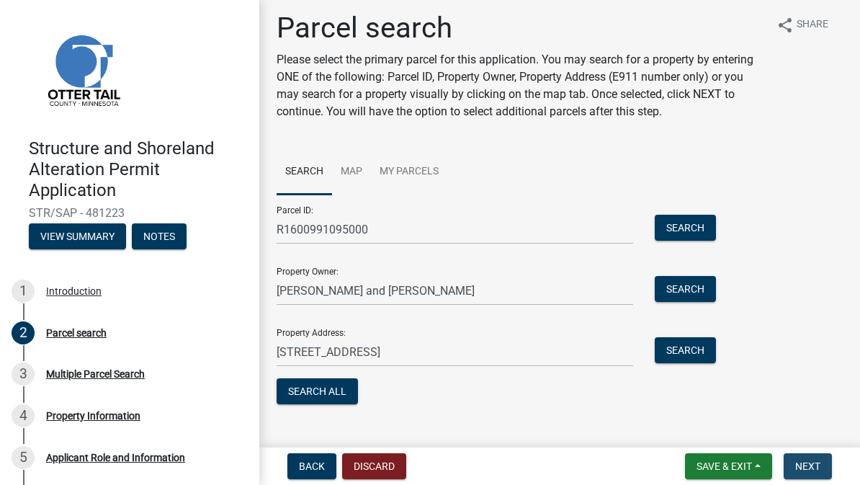
click at [815, 474] on button "Next" at bounding box center [807, 466] width 48 height 26
click at [823, 459] on button "Next" at bounding box center [807, 466] width 48 height 26
click at [807, 472] on button "Next" at bounding box center [807, 466] width 48 height 26
click at [816, 467] on span "Next" at bounding box center [807, 466] width 25 height 12
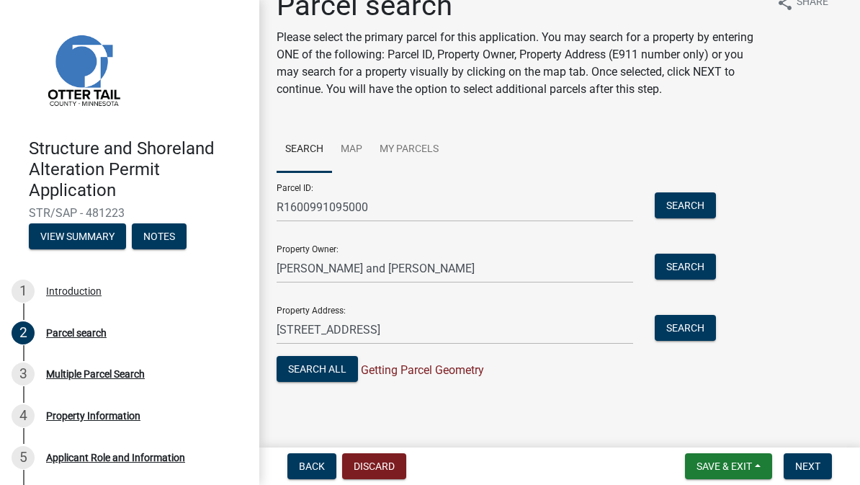
scroll to position [29, 0]
click at [308, 377] on button "Search All" at bounding box center [316, 369] width 81 height 26
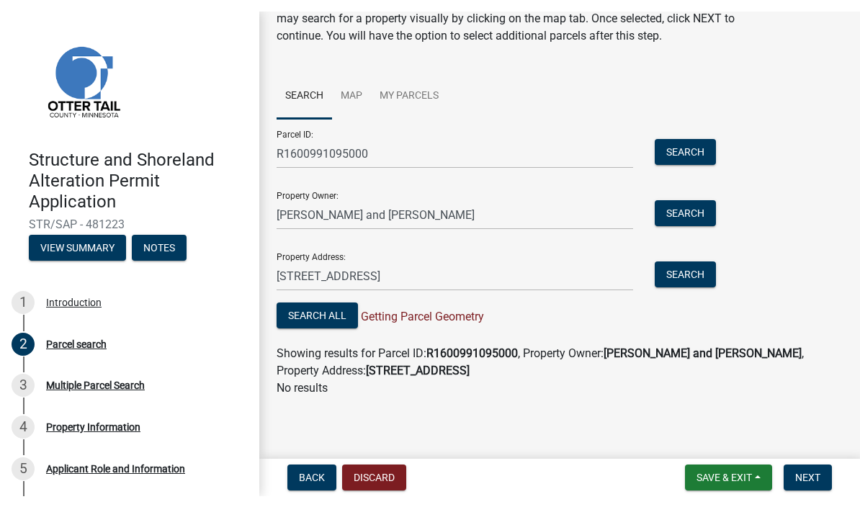
scroll to position [94, 0]
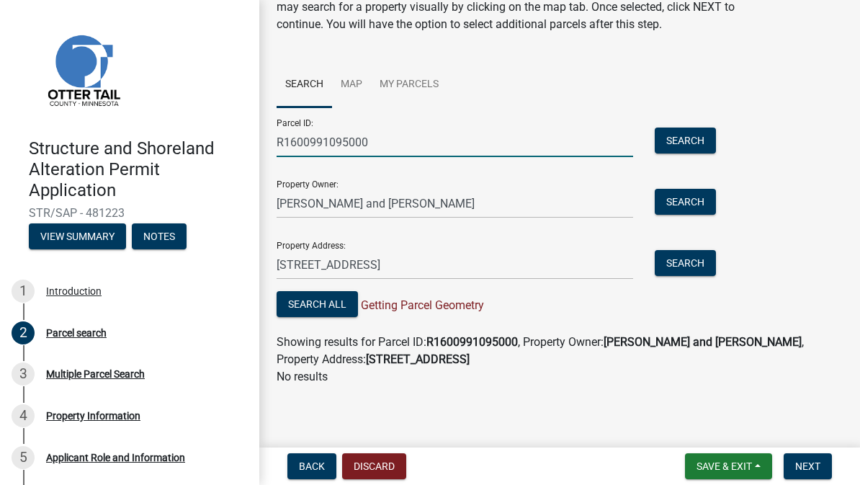
click at [313, 142] on input "R1600991095000" at bounding box center [454, 142] width 356 height 30
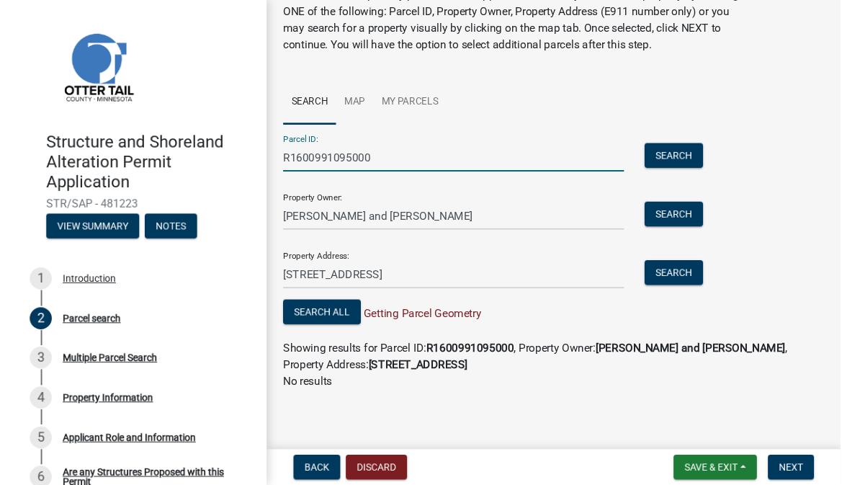
scroll to position [71, 0]
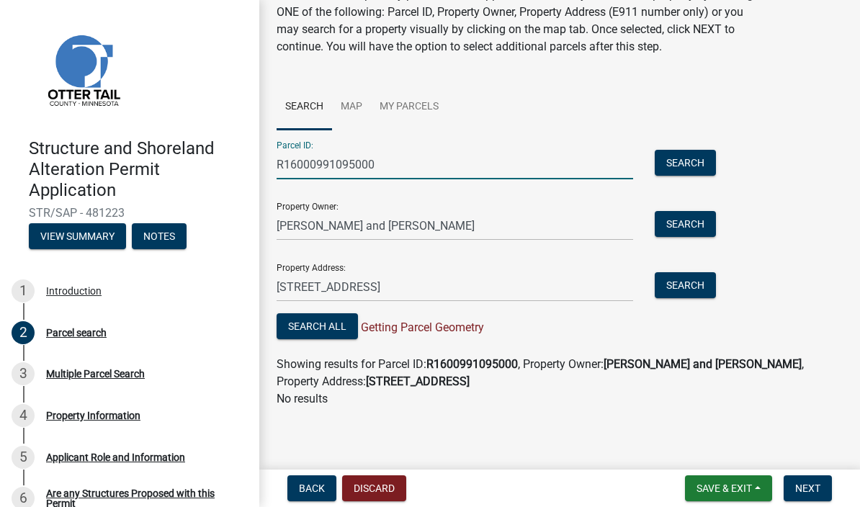
type input "R16000991095000"
click at [695, 162] on button "Search" at bounding box center [684, 163] width 61 height 26
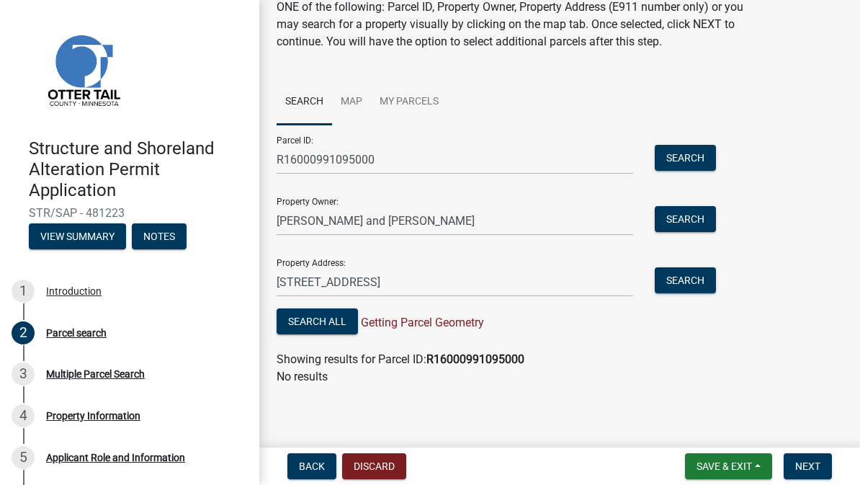
scroll to position [76, 0]
click at [325, 326] on button "Search All" at bounding box center [316, 321] width 81 height 26
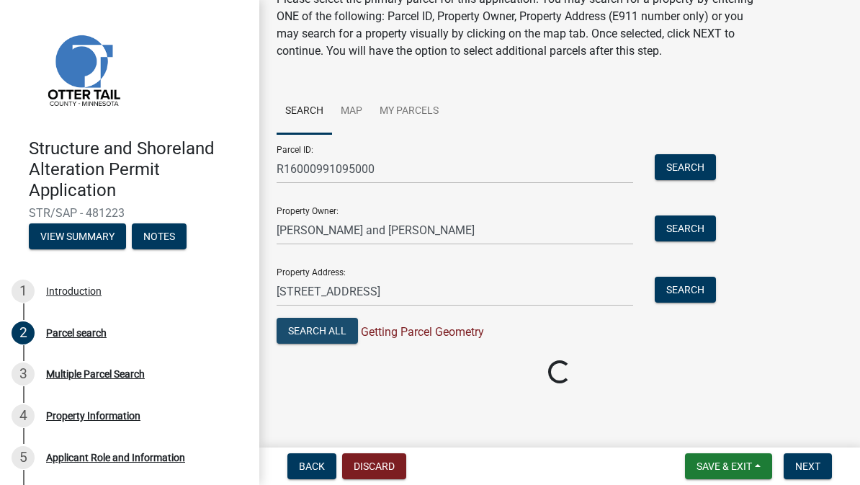
scroll to position [67, 0]
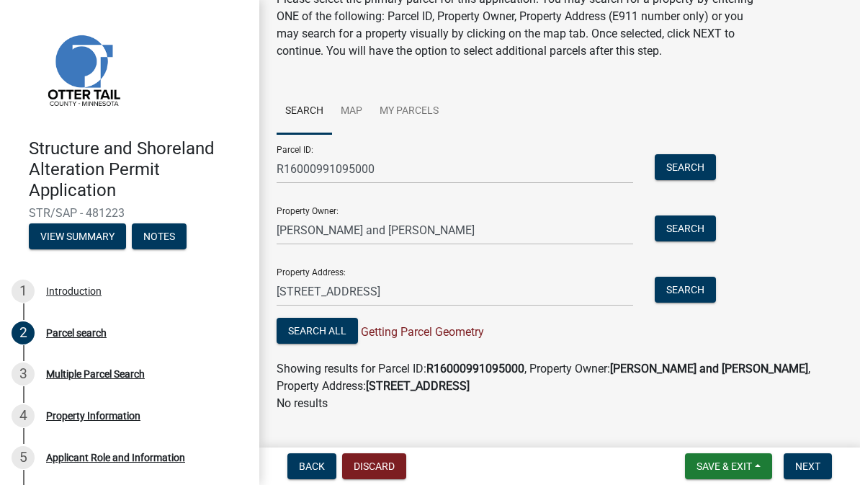
click at [323, 334] on button "Search All" at bounding box center [316, 330] width 81 height 26
click at [317, 338] on button "Search All" at bounding box center [316, 330] width 81 height 26
click at [318, 332] on button "Search All" at bounding box center [316, 330] width 81 height 26
click at [431, 331] on span "Getting Parcel Geometry" at bounding box center [421, 332] width 126 height 14
click at [422, 338] on span "Getting Parcel Geometry" at bounding box center [421, 332] width 126 height 14
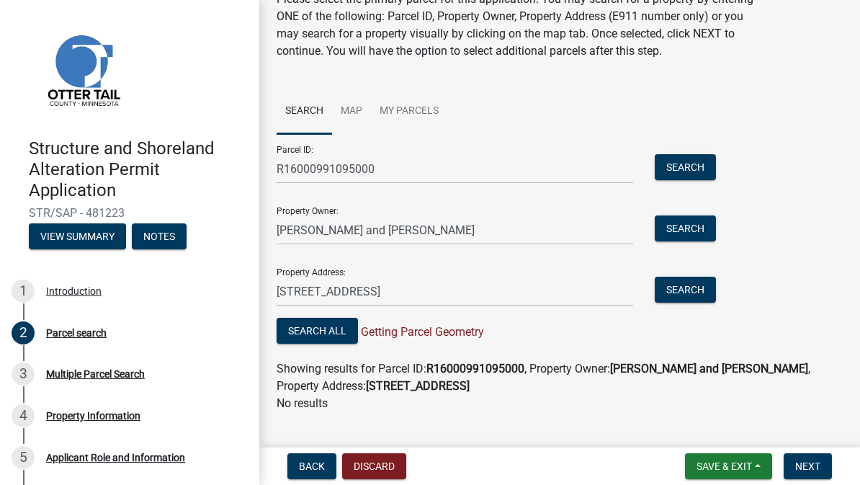
click at [314, 460] on span "Back" at bounding box center [312, 466] width 26 height 12
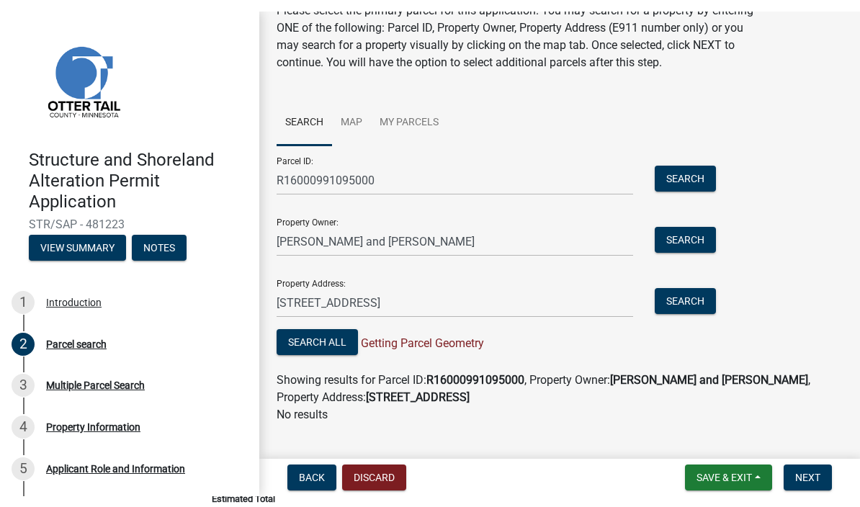
scroll to position [0, 0]
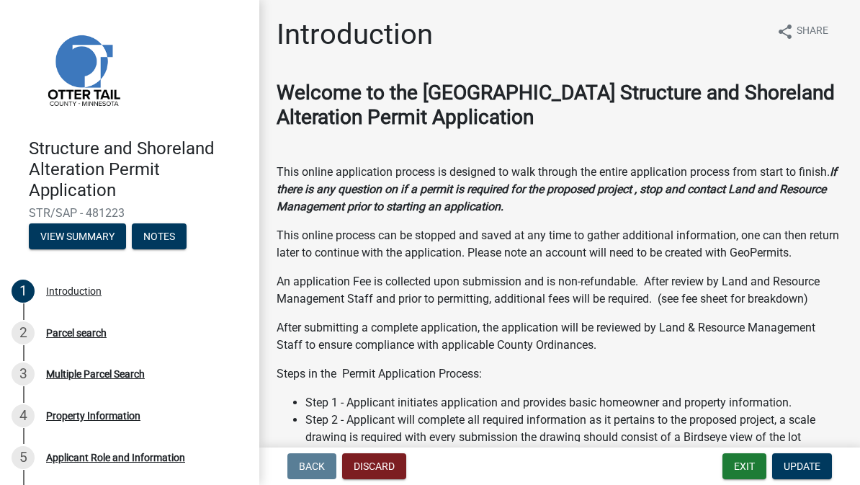
click at [829, 457] on button "Update" at bounding box center [802, 466] width 60 height 26
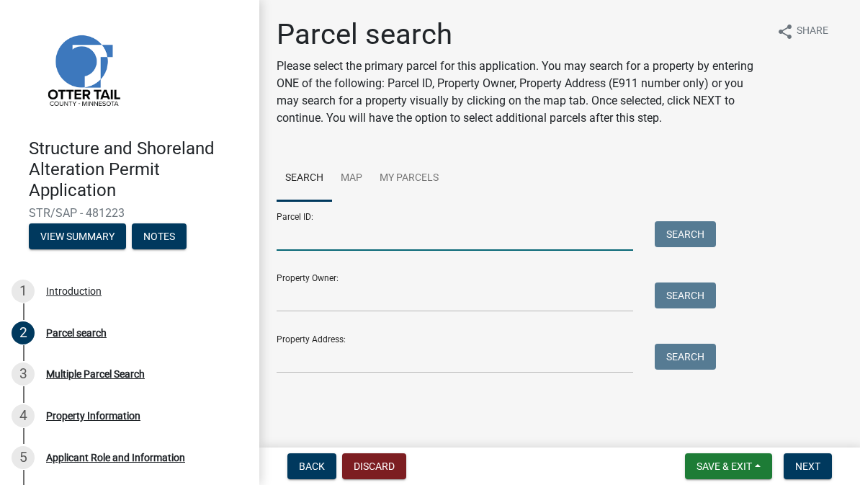
click at [400, 230] on input "Parcel ID:" at bounding box center [454, 236] width 356 height 30
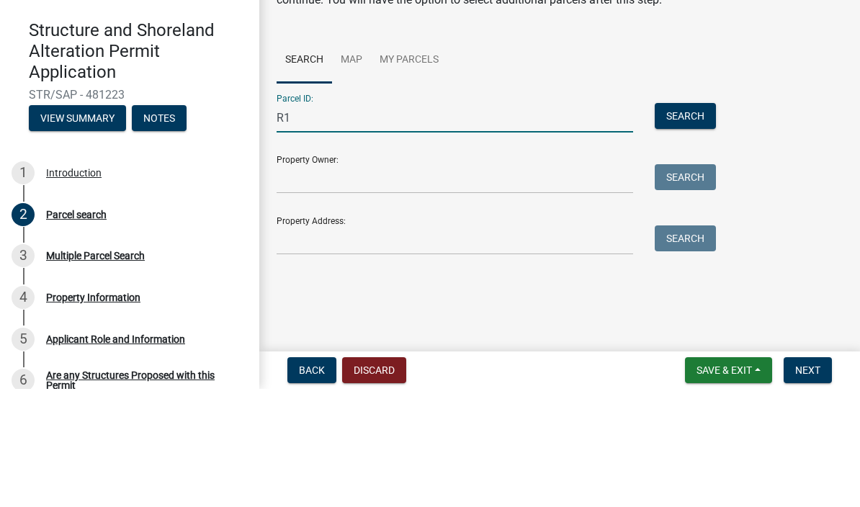
type input "R"
type input "1600099195000"
click at [469, 282] on input "Property Owner:" at bounding box center [454, 297] width 356 height 30
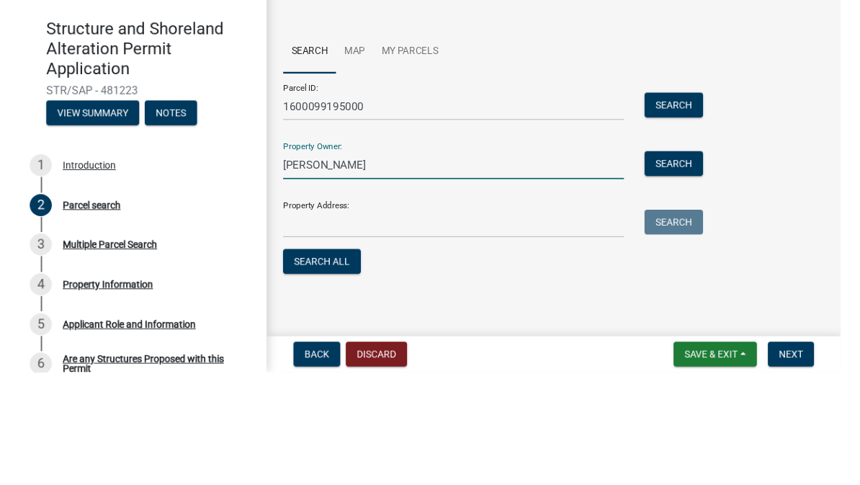
scroll to position [6, 0]
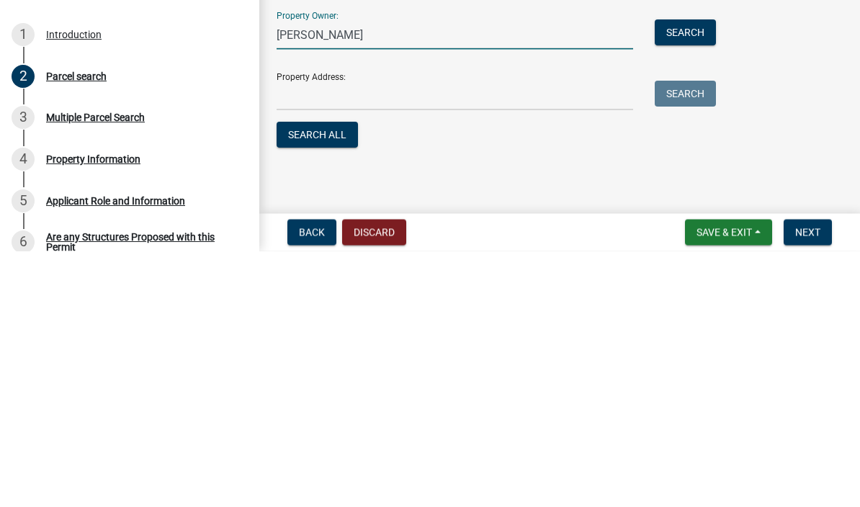
type input "[PERSON_NAME]"
click at [488, 337] on input "Property Address:" at bounding box center [454, 352] width 356 height 30
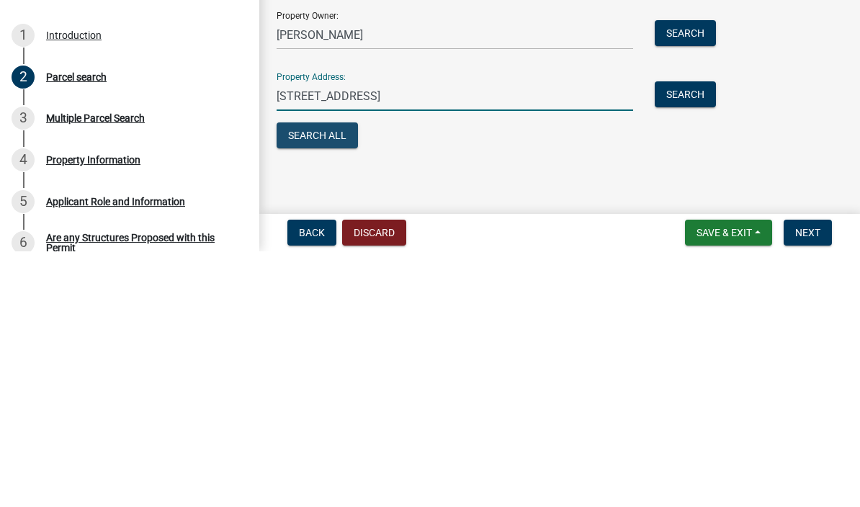
type input "[STREET_ADDRESS]"
click at [325, 378] on button "Search All" at bounding box center [316, 391] width 81 height 26
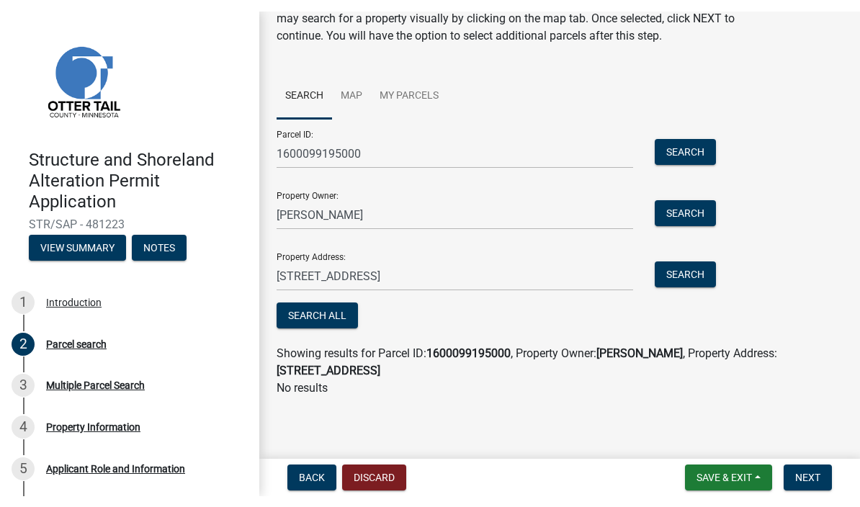
scroll to position [94, 0]
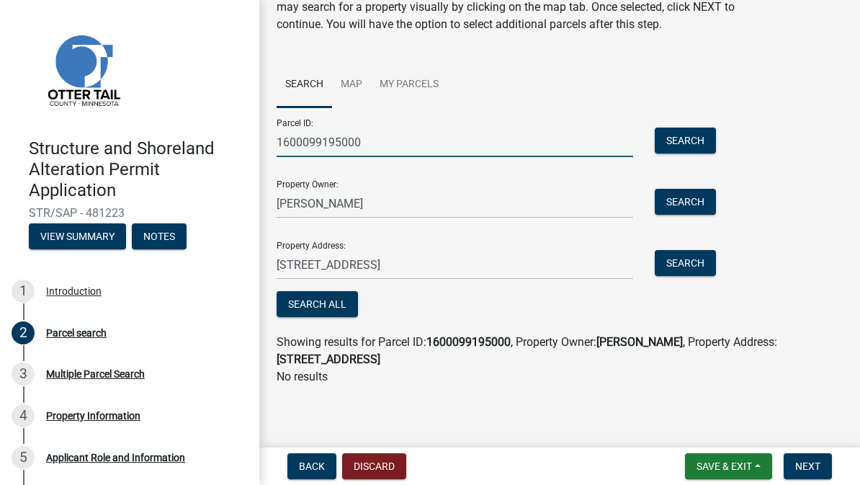
click at [395, 138] on input "1600099195000" at bounding box center [454, 142] width 356 height 30
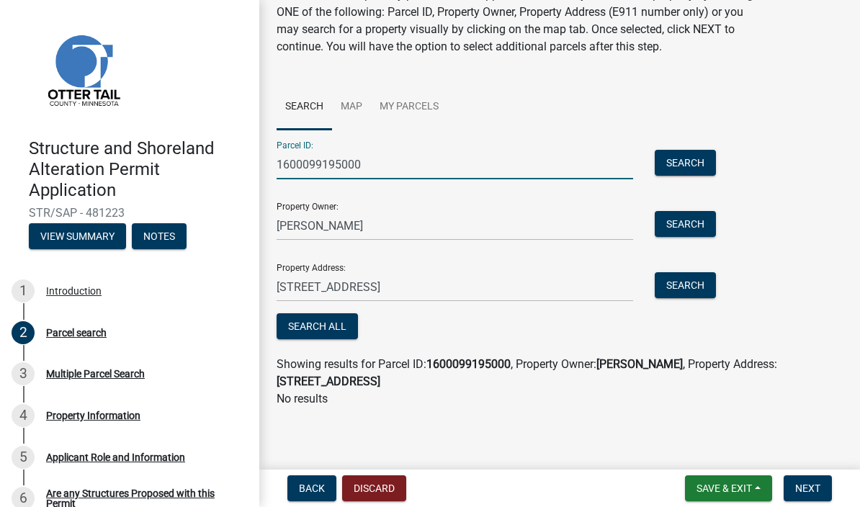
scroll to position [71, 0]
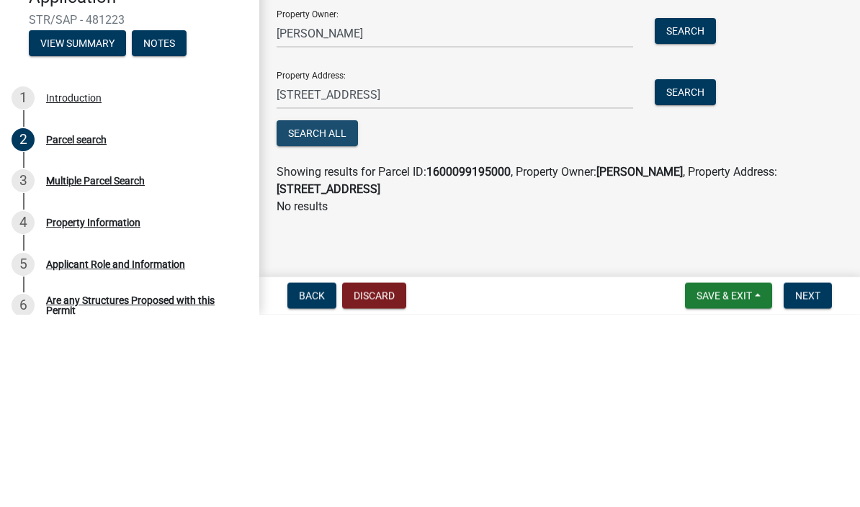
type input "16000991095000"
click at [325, 313] on button "Search All" at bounding box center [316, 326] width 81 height 26
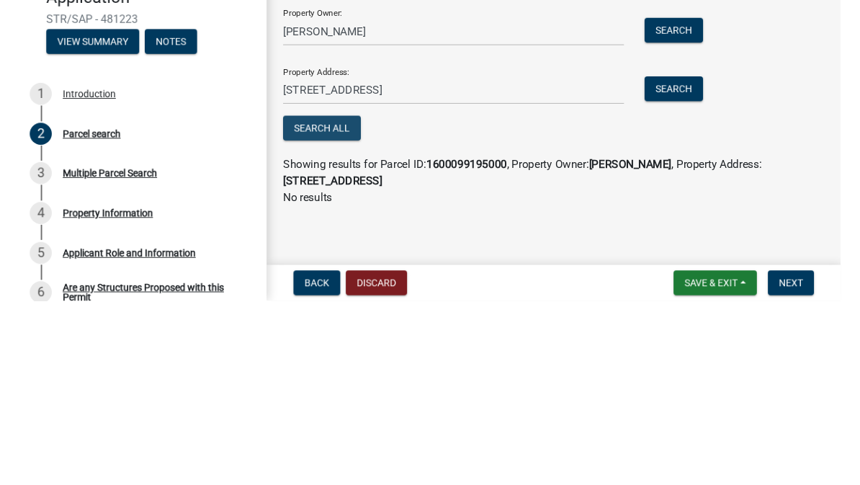
scroll to position [45, 0]
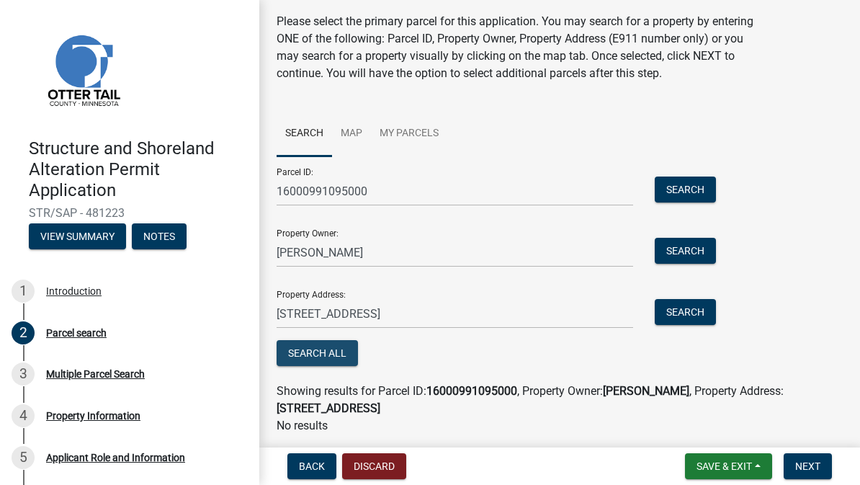
click at [320, 361] on button "Search All" at bounding box center [316, 353] width 81 height 26
click at [314, 362] on button "Search All" at bounding box center [316, 353] width 81 height 26
click at [307, 340] on button "Search All" at bounding box center [316, 353] width 81 height 26
click at [331, 350] on button "Search All" at bounding box center [316, 353] width 81 height 26
click at [539, 352] on div "Search All" at bounding box center [492, 355] width 432 height 30
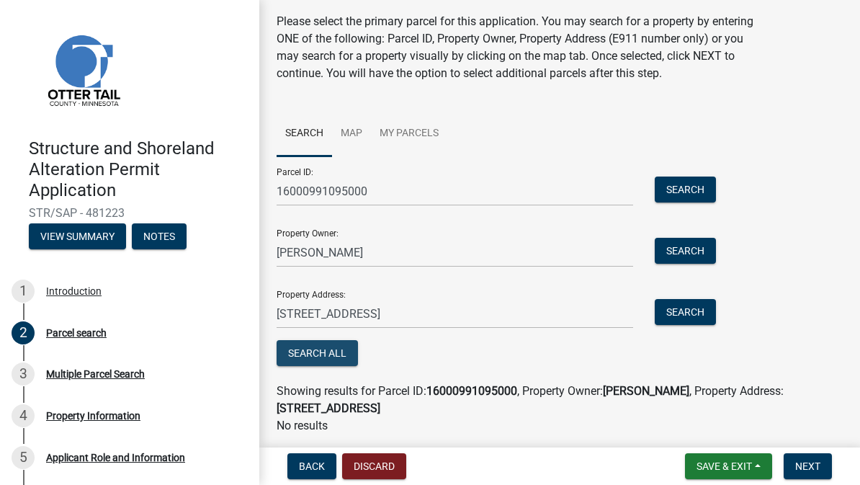
click at [330, 346] on button "Search All" at bounding box center [316, 353] width 81 height 26
click at [305, 419] on p "No results" at bounding box center [559, 425] width 566 height 17
click at [330, 351] on button "Search All" at bounding box center [316, 353] width 81 height 26
click at [693, 194] on button "Search" at bounding box center [684, 189] width 61 height 26
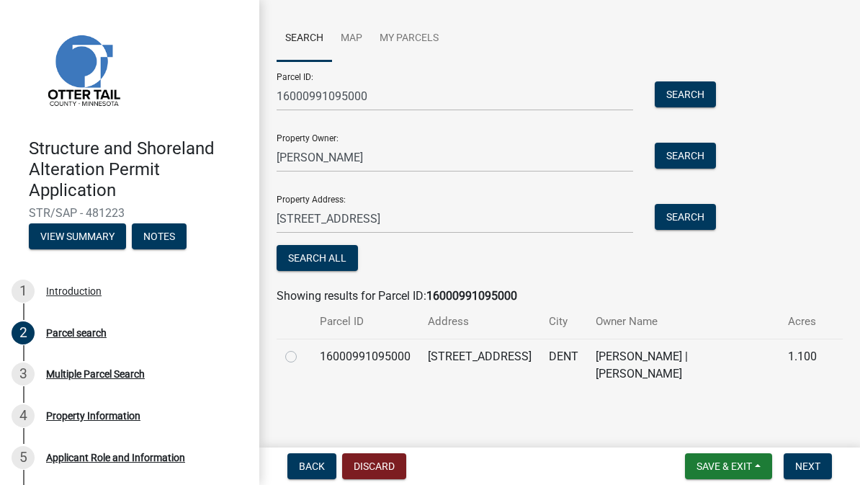
scroll to position [141, 0]
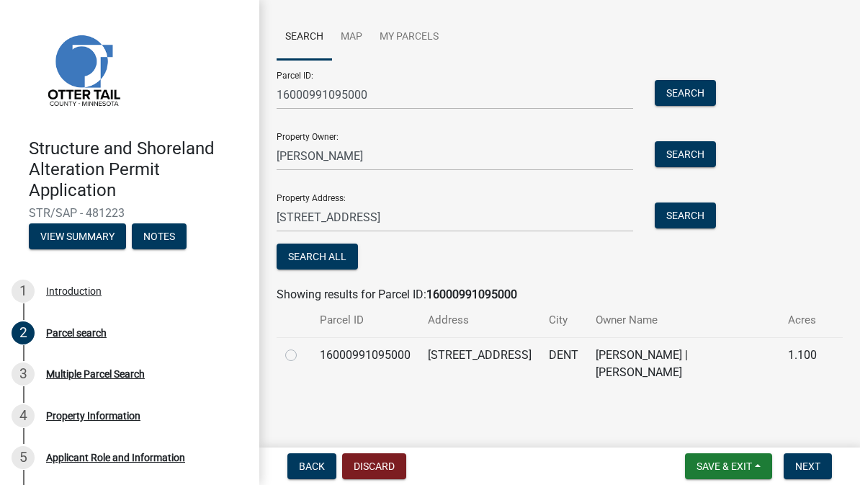
click at [690, 157] on button "Search" at bounding box center [684, 154] width 61 height 26
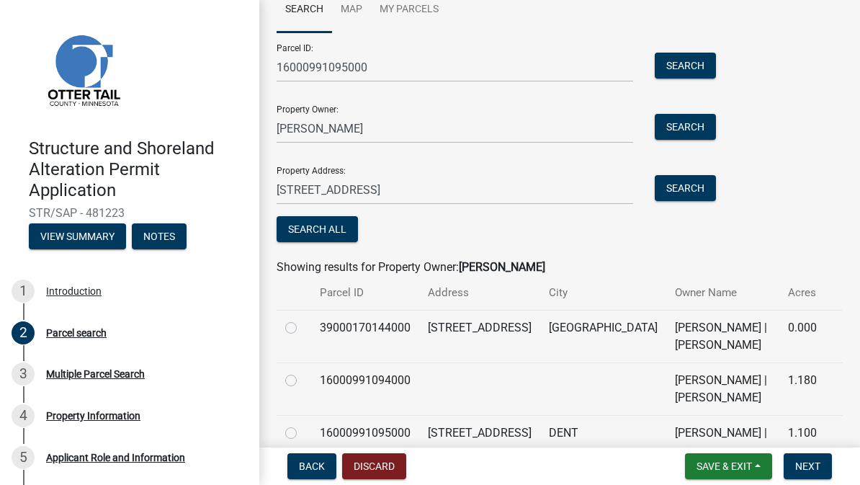
scroll to position [169, 0]
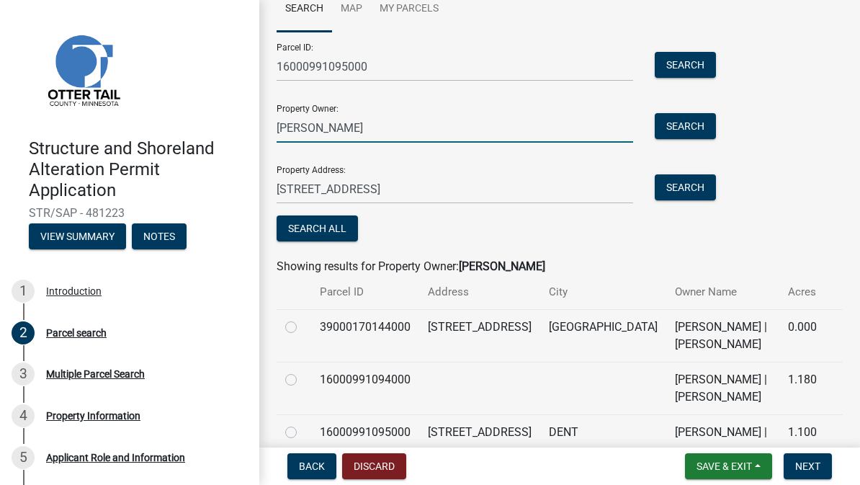
click at [420, 117] on input "[PERSON_NAME]" at bounding box center [454, 128] width 356 height 30
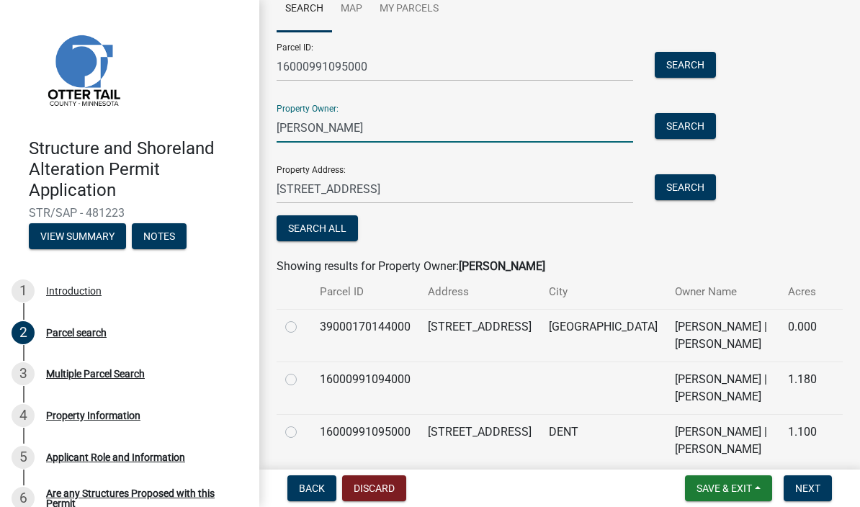
click at [397, 127] on input "[PERSON_NAME]" at bounding box center [454, 128] width 356 height 30
type input "[PERSON_NAME] and [PERSON_NAME]"
click at [699, 124] on button "Search" at bounding box center [684, 126] width 61 height 26
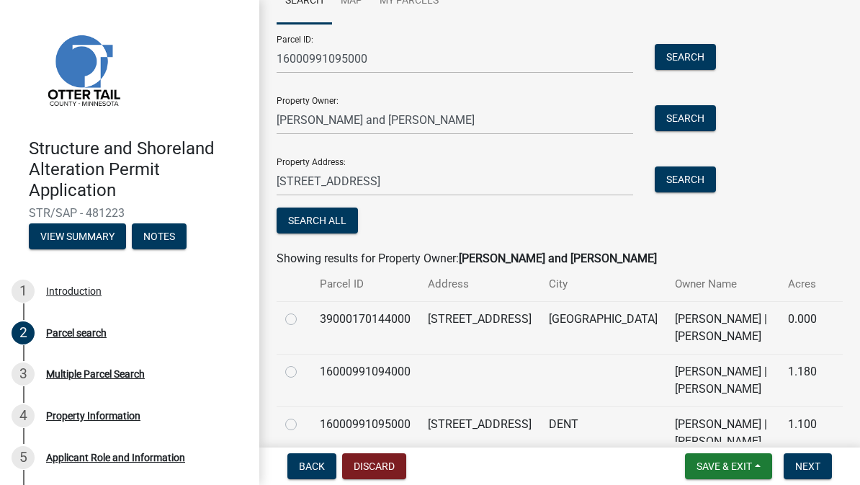
scroll to position [178, 0]
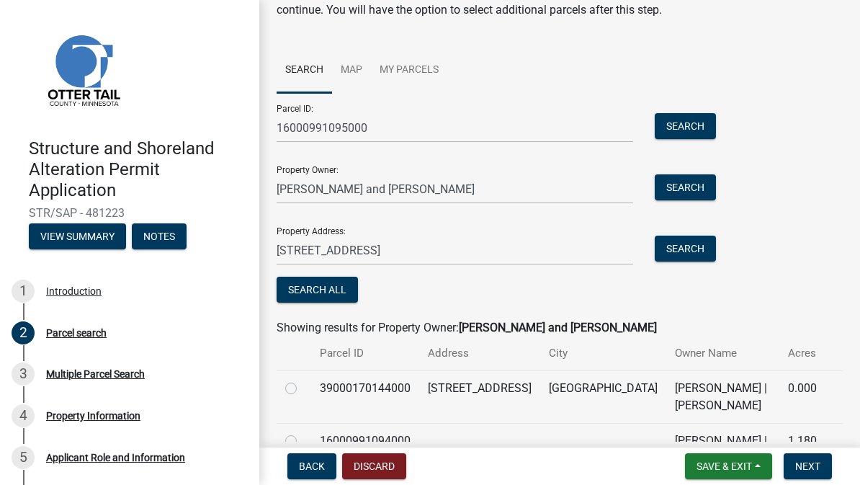
click at [696, 246] on button "Search" at bounding box center [684, 248] width 61 height 26
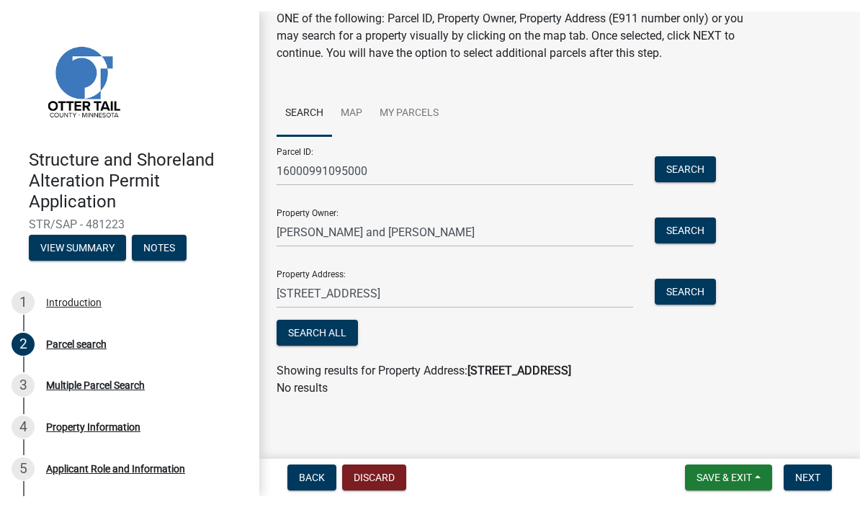
scroll to position [76, 0]
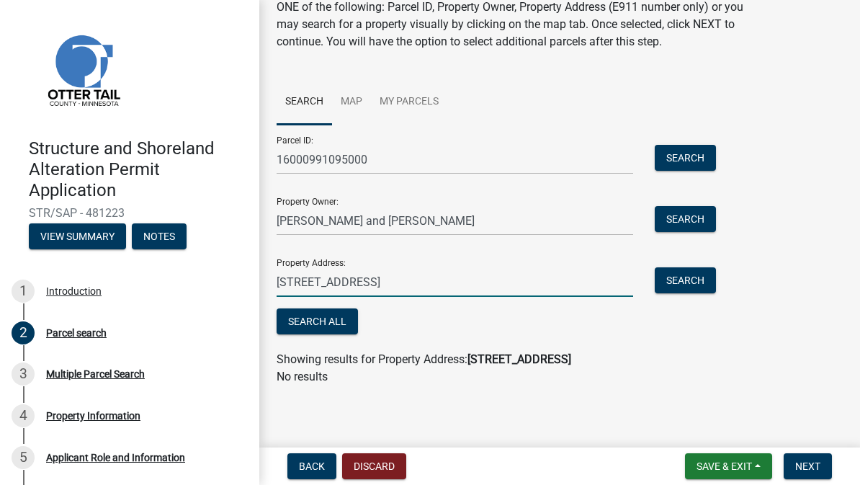
click at [510, 276] on input "[STREET_ADDRESS]" at bounding box center [454, 282] width 356 height 30
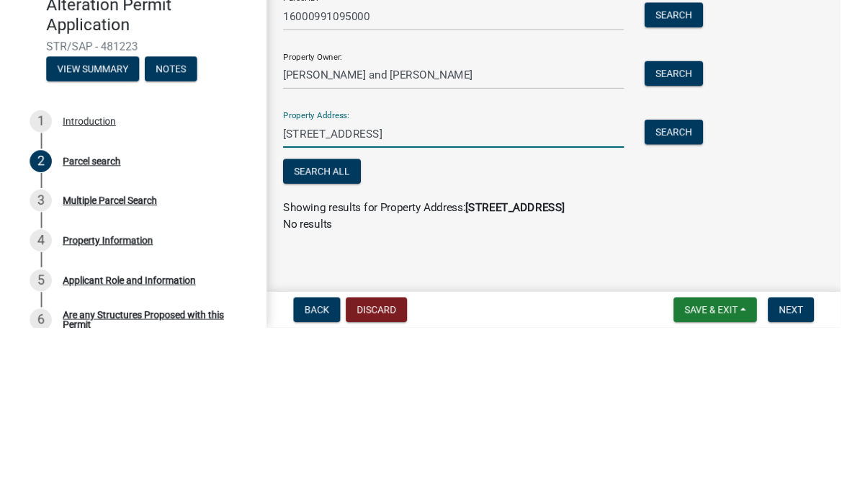
scroll to position [54, 0]
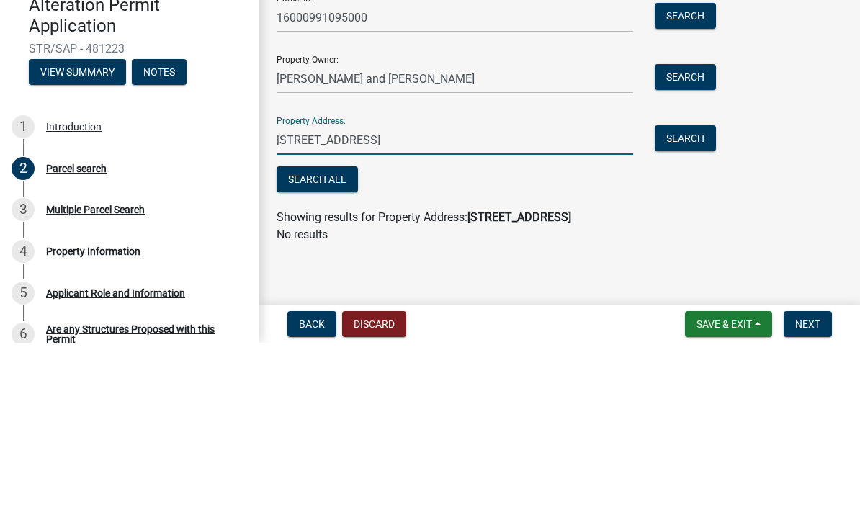
click at [692, 289] on button "Search" at bounding box center [684, 302] width 61 height 26
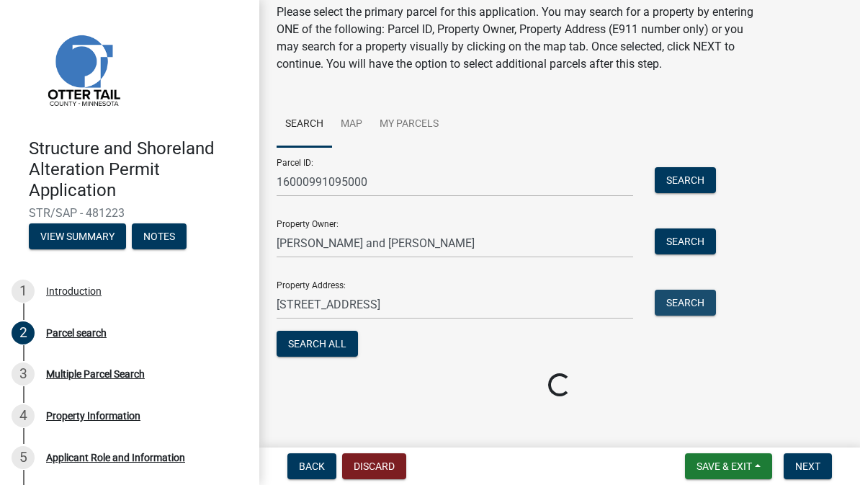
scroll to position [45, 0]
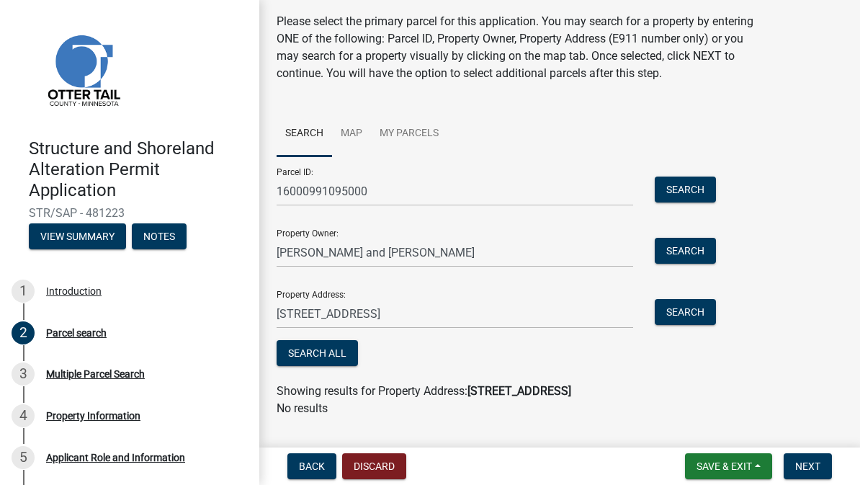
click at [693, 323] on button "Search" at bounding box center [684, 312] width 61 height 26
click at [688, 319] on button "Search" at bounding box center [684, 312] width 61 height 26
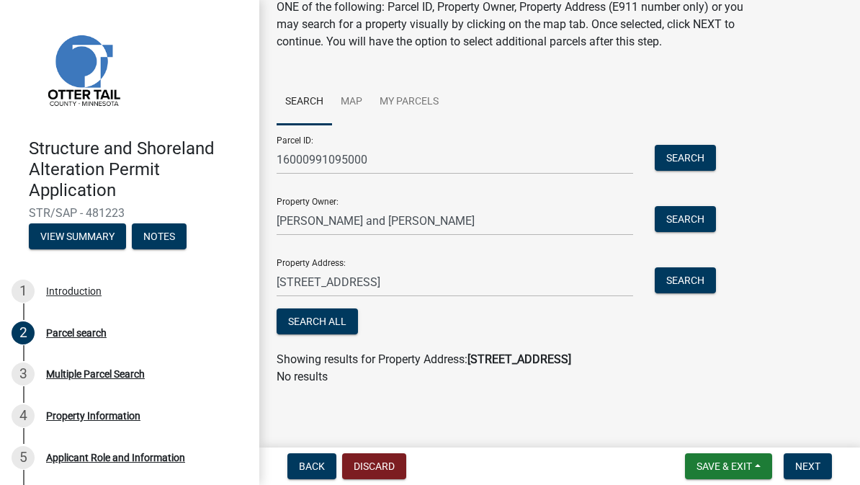
scroll to position [76, 0]
click at [693, 221] on button "Search" at bounding box center [684, 219] width 61 height 26
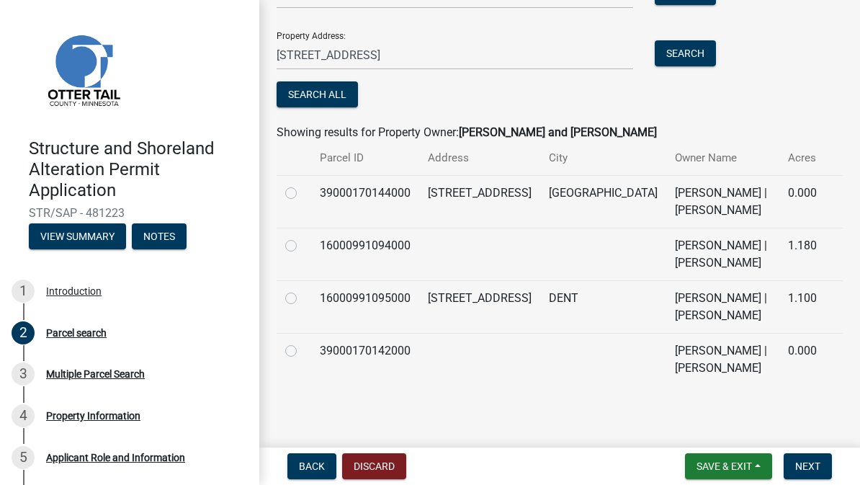
scroll to position [302, 0]
click at [814, 466] on span "Next" at bounding box center [807, 466] width 25 height 12
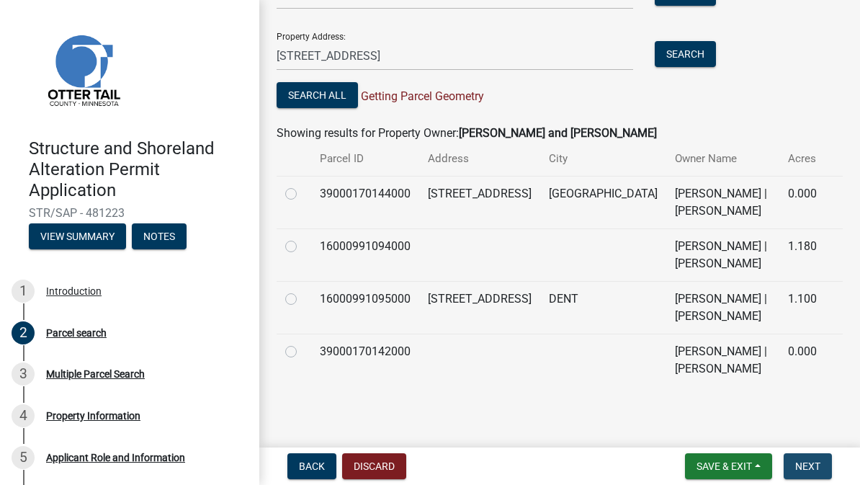
click at [820, 469] on button "Next" at bounding box center [807, 466] width 48 height 26
click at [824, 467] on button "Next" at bounding box center [807, 466] width 48 height 26
click at [821, 469] on button "Next" at bounding box center [807, 466] width 48 height 26
click at [816, 461] on span "Next" at bounding box center [807, 466] width 25 height 12
click at [818, 467] on span "Next" at bounding box center [807, 466] width 25 height 12
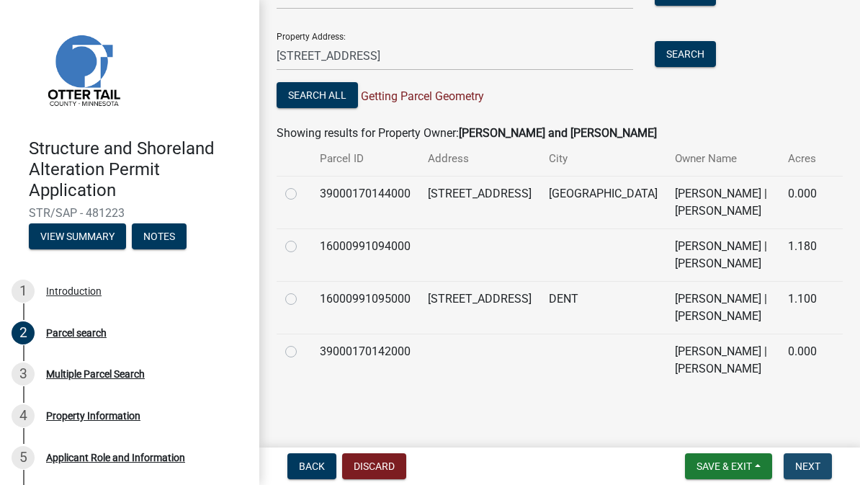
click at [803, 477] on button "Next" at bounding box center [807, 466] width 48 height 26
click at [805, 478] on button "Next" at bounding box center [807, 466] width 48 height 26
click at [804, 477] on button "Next" at bounding box center [807, 466] width 48 height 26
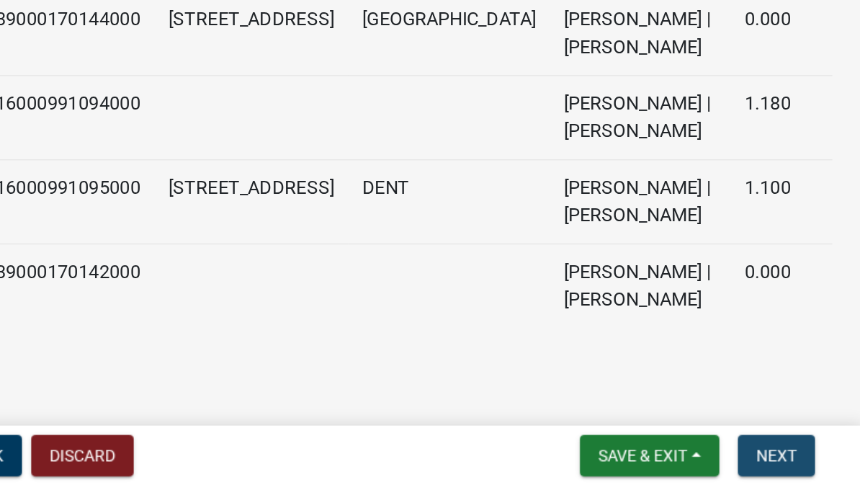
click at [795, 460] on span "Next" at bounding box center [807, 466] width 25 height 12
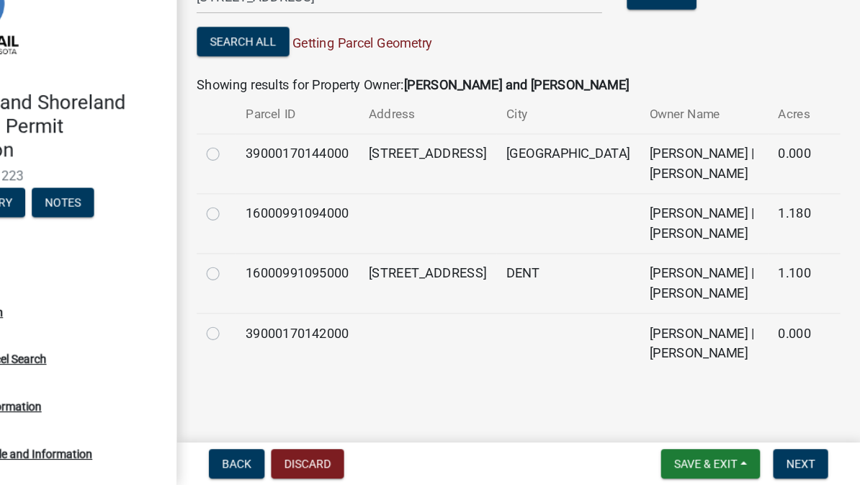
scroll to position [0, 0]
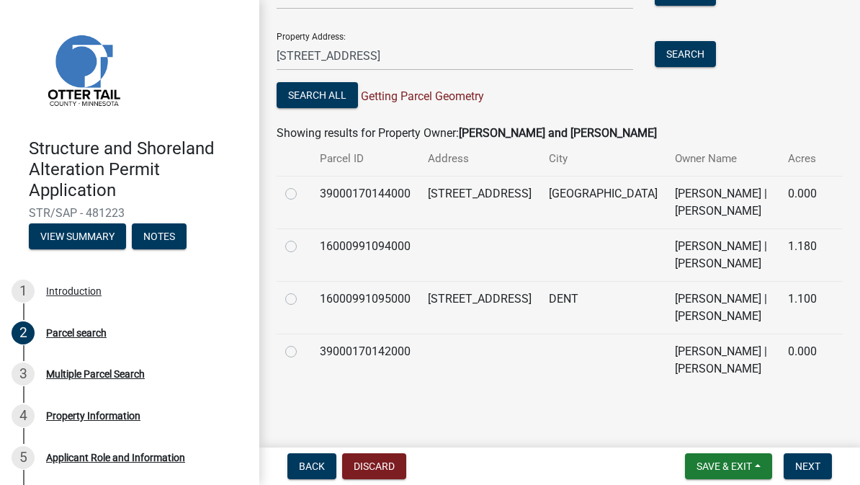
click at [440, 99] on span "Getting Parcel Geometry" at bounding box center [421, 96] width 126 height 14
click at [400, 91] on span "Getting Parcel Geometry" at bounding box center [421, 96] width 126 height 14
click at [343, 90] on button "Search All" at bounding box center [316, 95] width 81 height 26
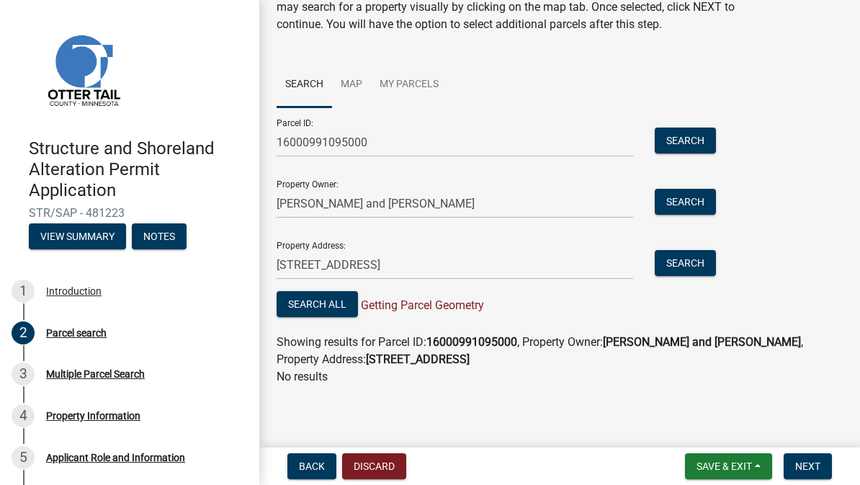
scroll to position [94, 0]
click at [443, 314] on div "Search All Getting Parcel Geometry" at bounding box center [492, 306] width 432 height 30
click at [405, 310] on span "Getting Parcel Geometry" at bounding box center [421, 305] width 126 height 14
click at [320, 314] on button "Search All" at bounding box center [316, 304] width 81 height 26
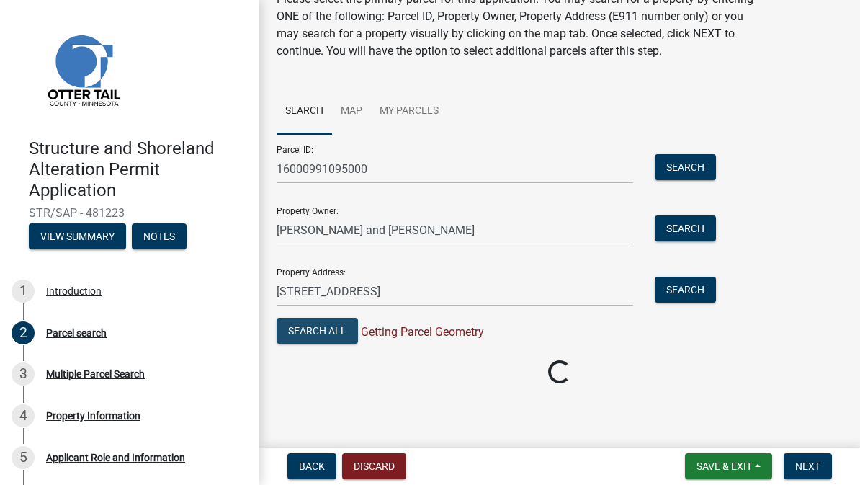
scroll to position [67, 0]
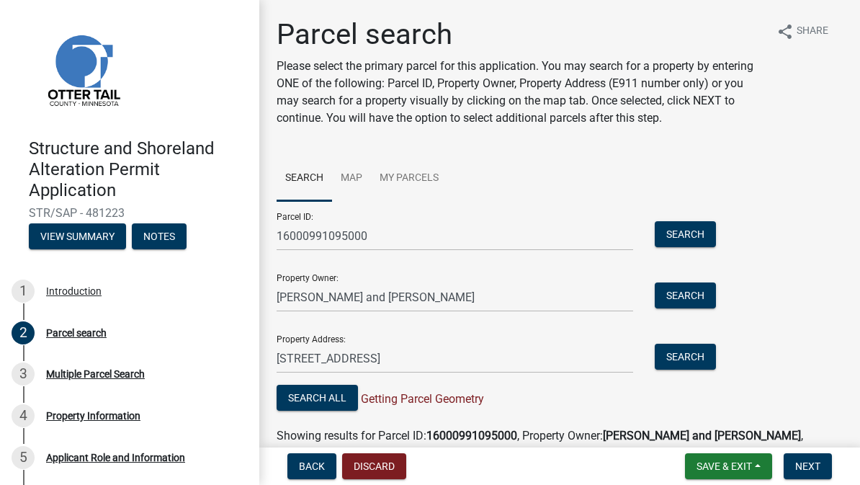
click at [858, 275] on div "Parcel search Please select the primary parcel for this application. You may se…" at bounding box center [559, 254] width 600 height 474
click at [816, 456] on button "Next" at bounding box center [807, 466] width 48 height 26
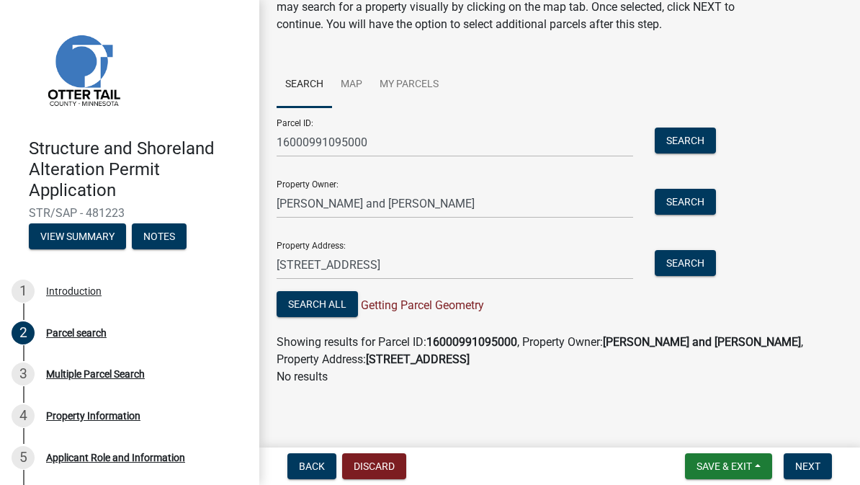
scroll to position [94, 0]
click at [695, 270] on button "Search" at bounding box center [684, 263] width 61 height 26
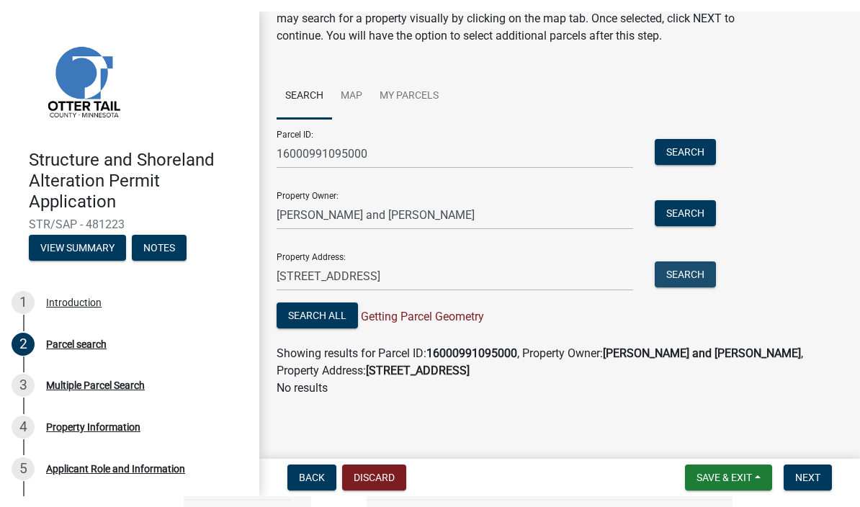
scroll to position [67, 0]
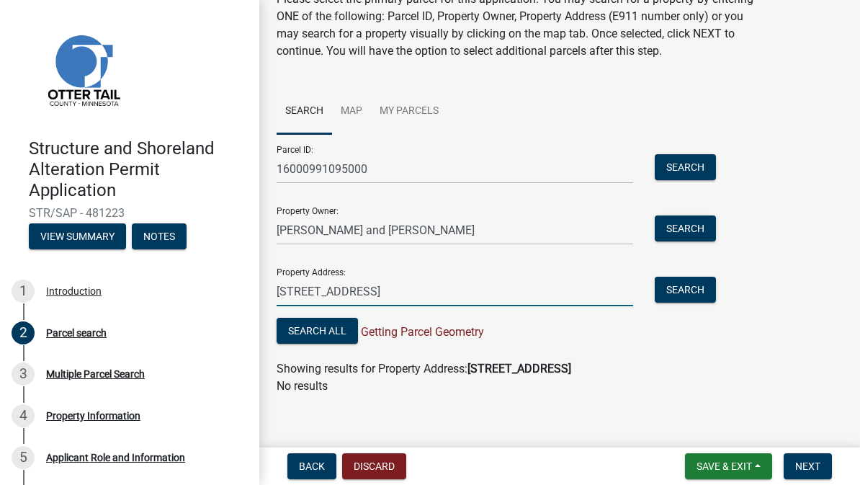
click at [539, 289] on input "[STREET_ADDRESS]" at bounding box center [454, 291] width 356 height 30
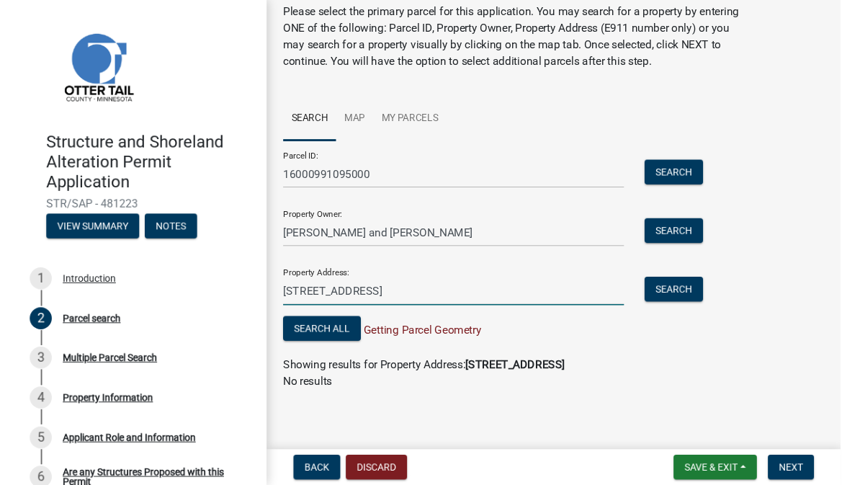
scroll to position [54, 0]
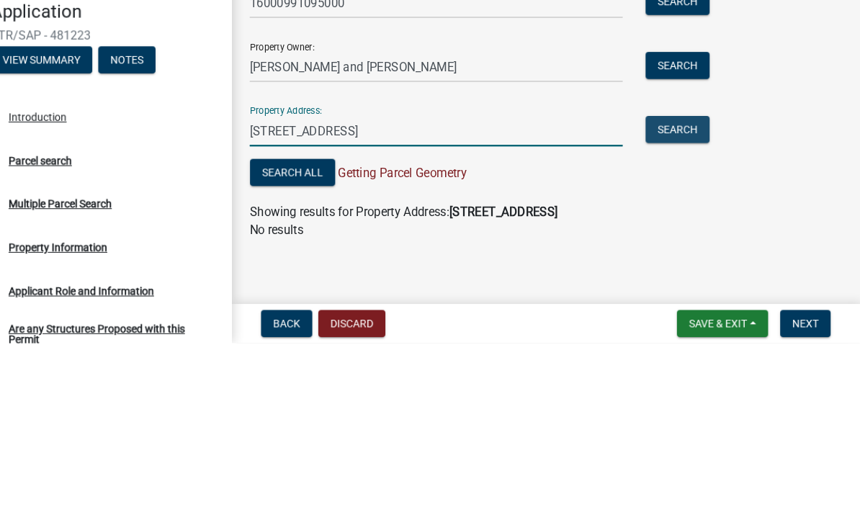
type input "[STREET_ADDRESS]"
click at [657, 289] on button "Search" at bounding box center [684, 302] width 61 height 26
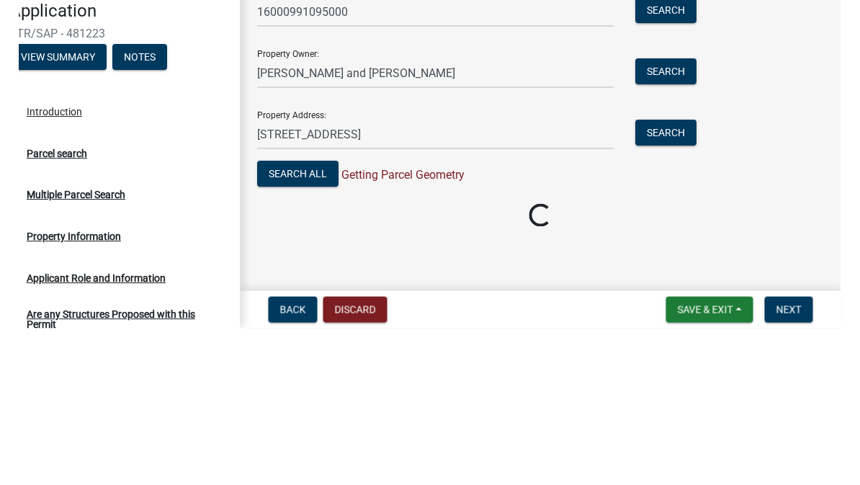
scroll to position [45, 0]
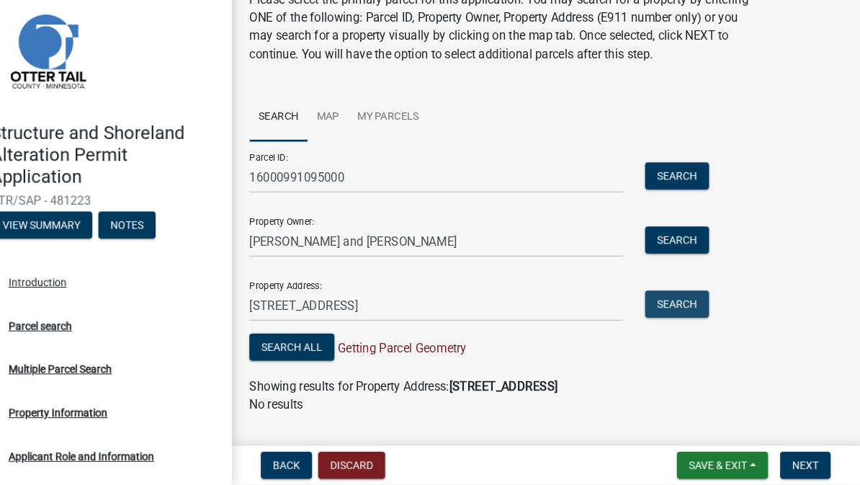
click at [654, 299] on button "Search" at bounding box center [684, 312] width 61 height 26
click at [795, 460] on span "Next" at bounding box center [807, 466] width 25 height 12
click at [783, 453] on button "Next" at bounding box center [807, 466] width 48 height 26
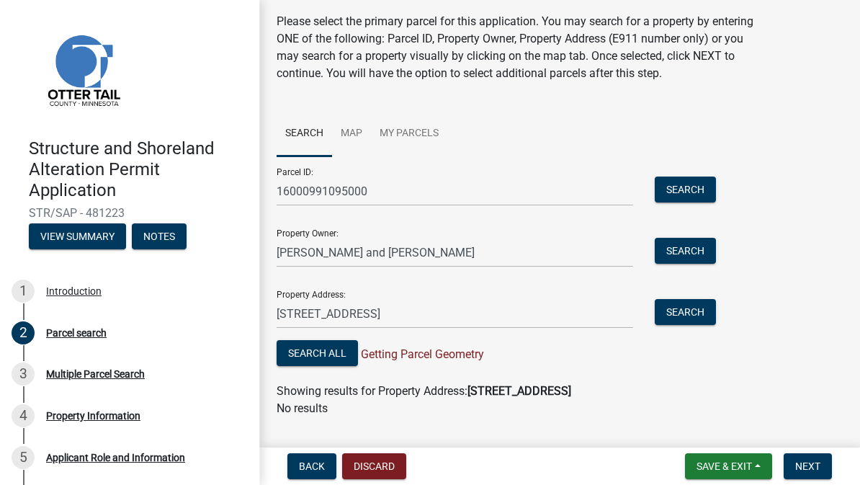
click at [684, 191] on button "Search" at bounding box center [684, 189] width 61 height 26
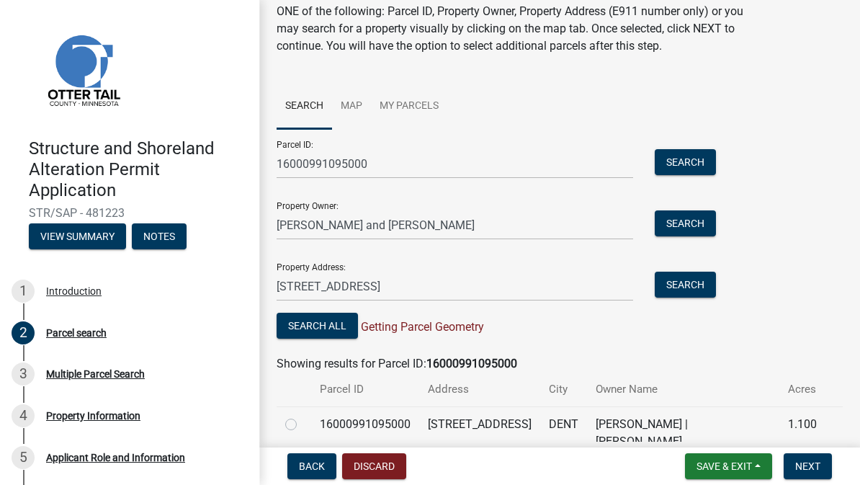
scroll to position [138, 0]
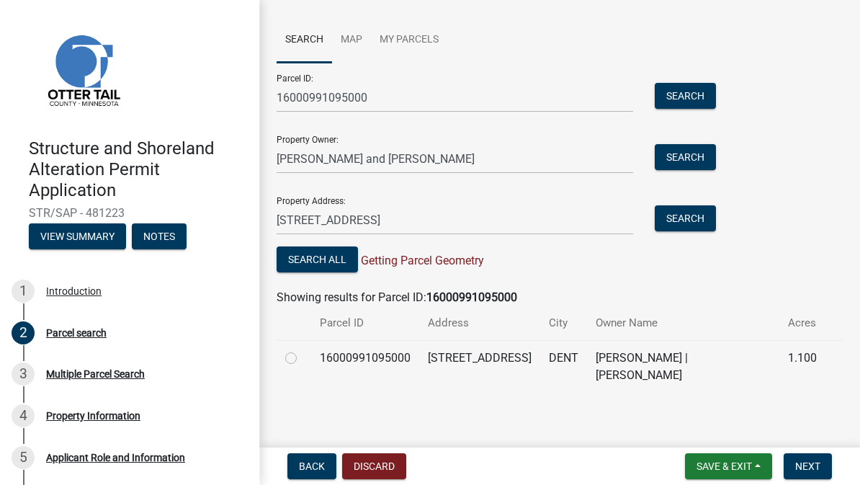
click at [679, 163] on button "Search" at bounding box center [684, 157] width 61 height 26
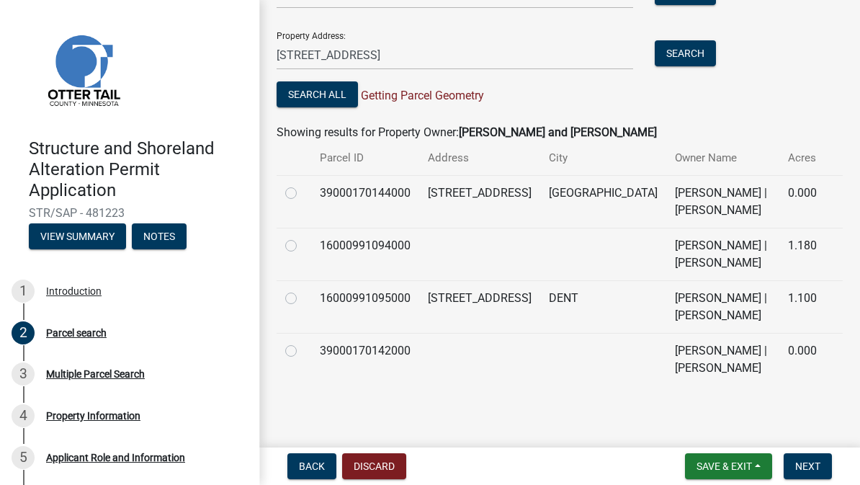
scroll to position [302, 0]
click at [824, 326] on td "1.100" at bounding box center [802, 307] width 46 height 53
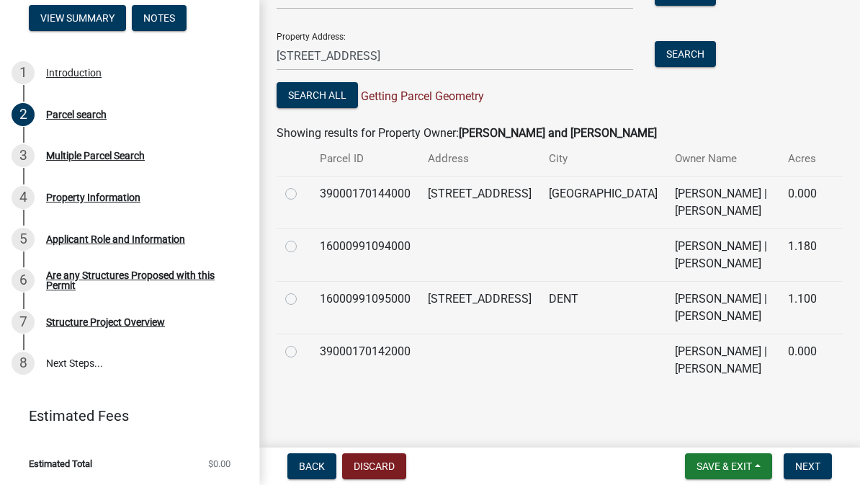
scroll to position [217, 0]
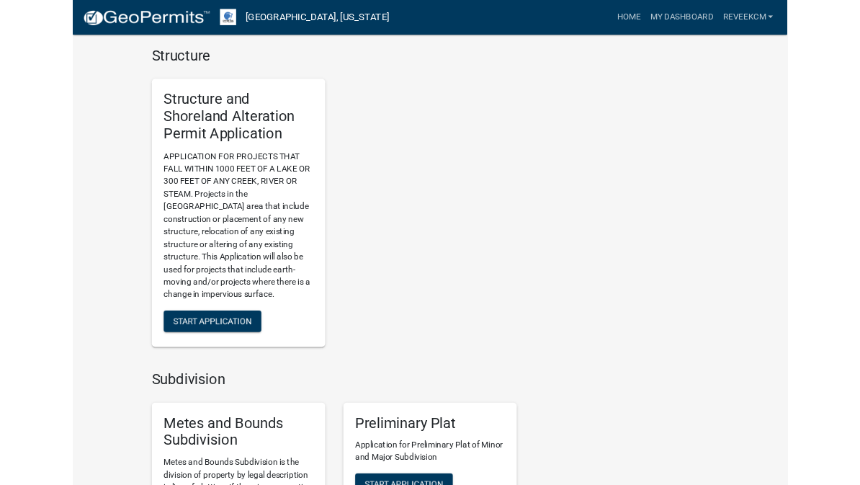
scroll to position [1348, 0]
